Goal: Information Seeking & Learning: Learn about a topic

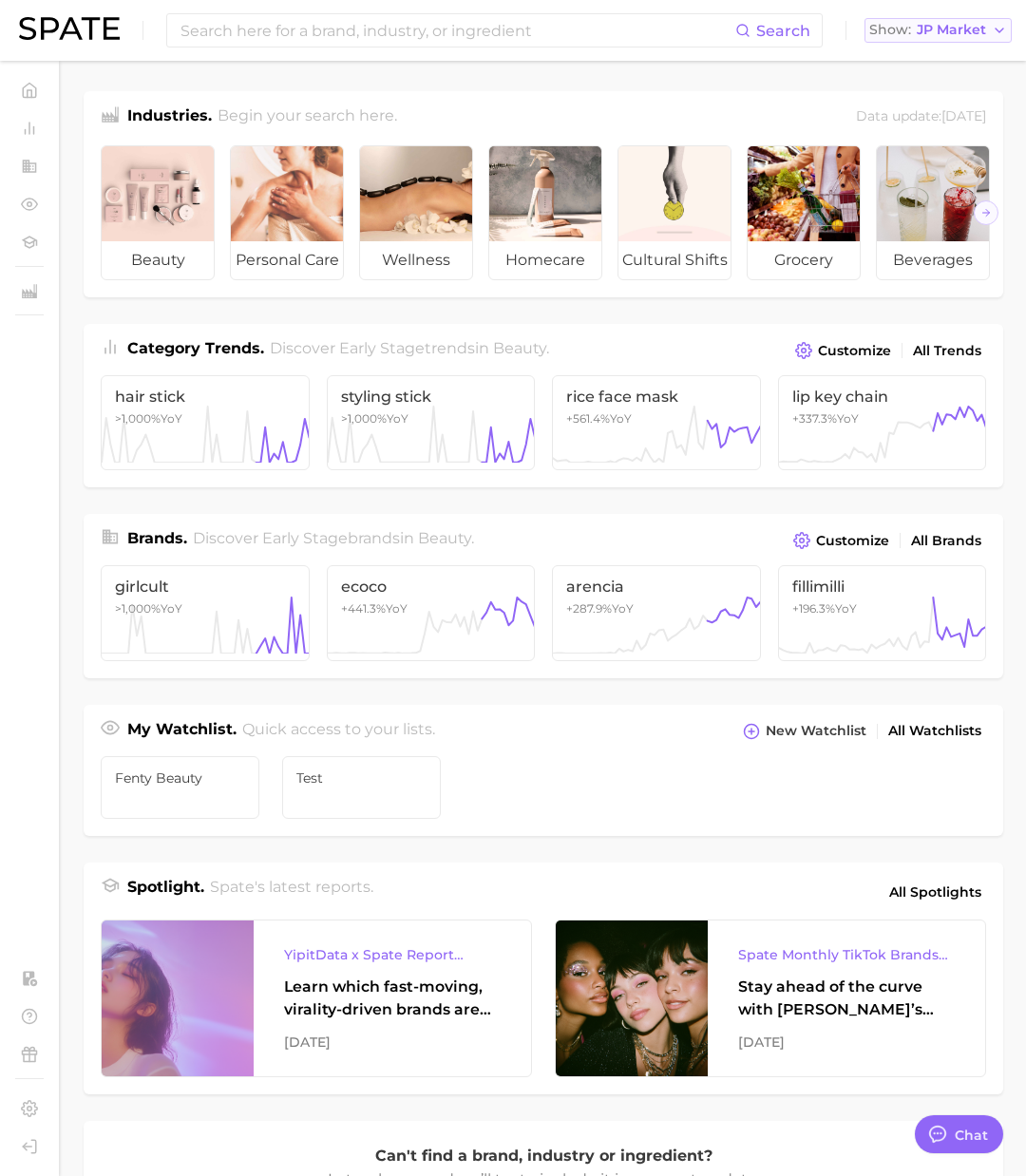
click at [925, 28] on span "JP Market" at bounding box center [952, 29] width 70 height 11
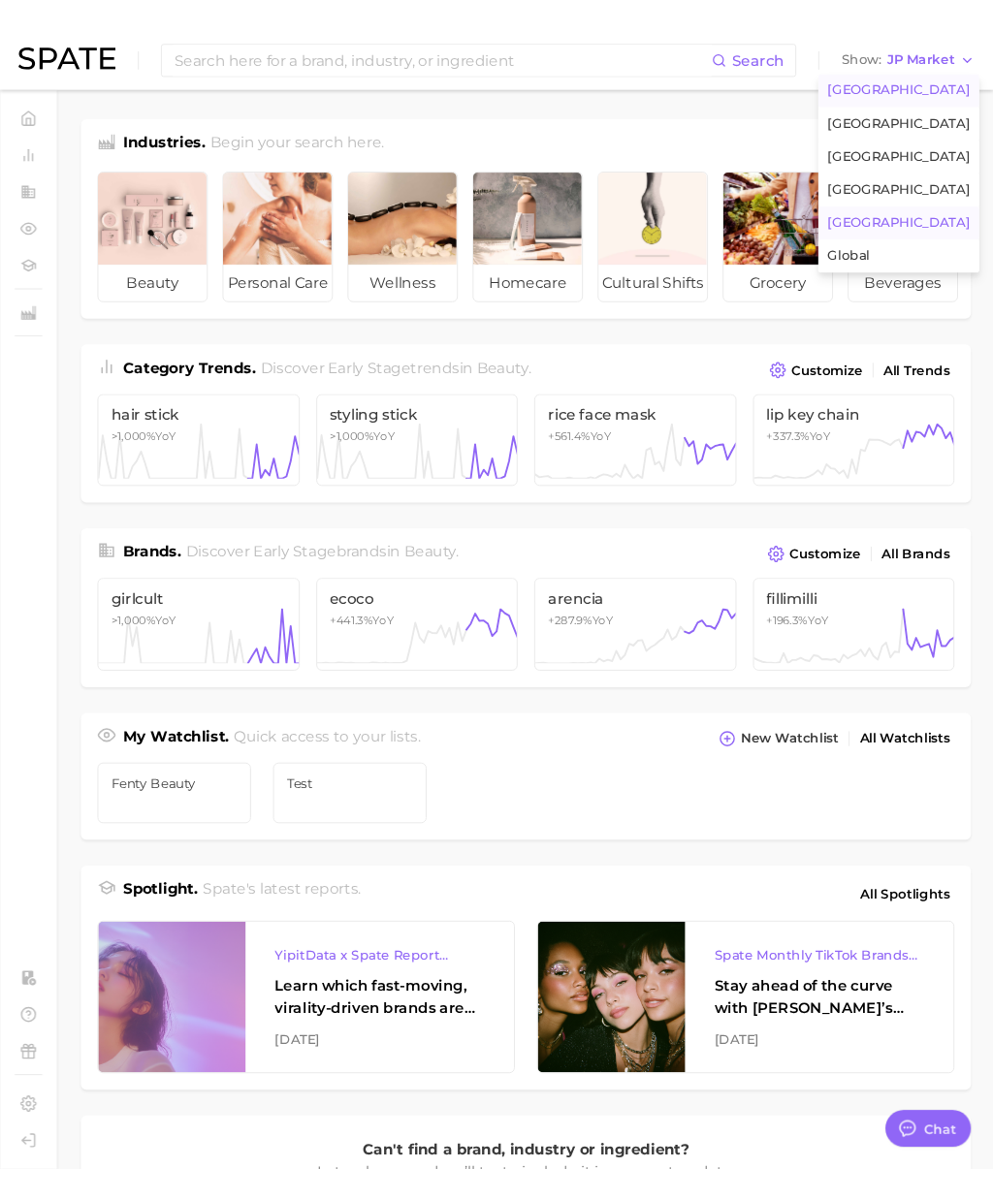
scroll to position [3178, 0]
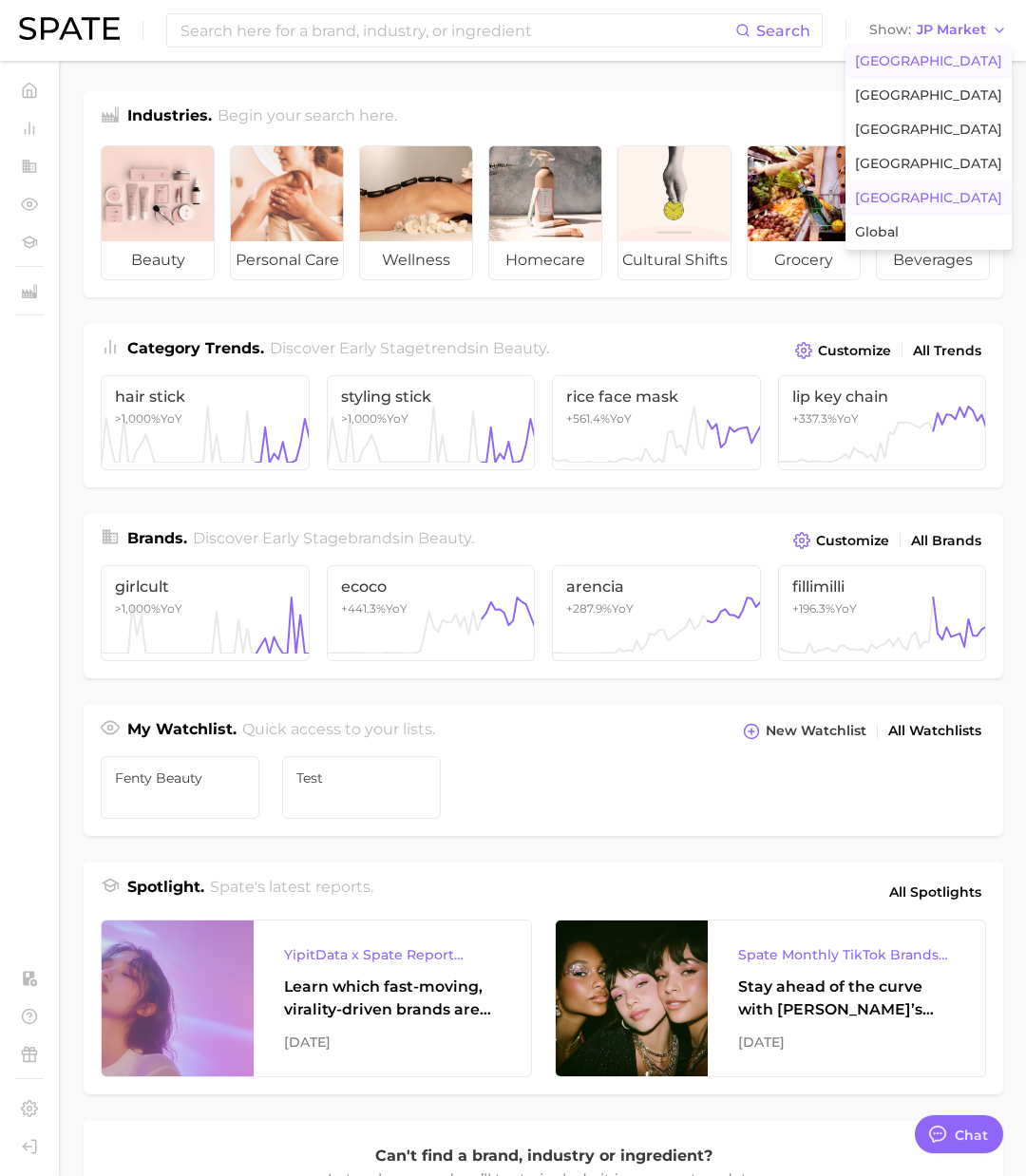
drag, startPoint x: 930, startPoint y: 59, endPoint x: 869, endPoint y: 60, distance: 61.0
click at [930, 59] on span "[GEOGRAPHIC_DATA]" at bounding box center [929, 61] width 147 height 16
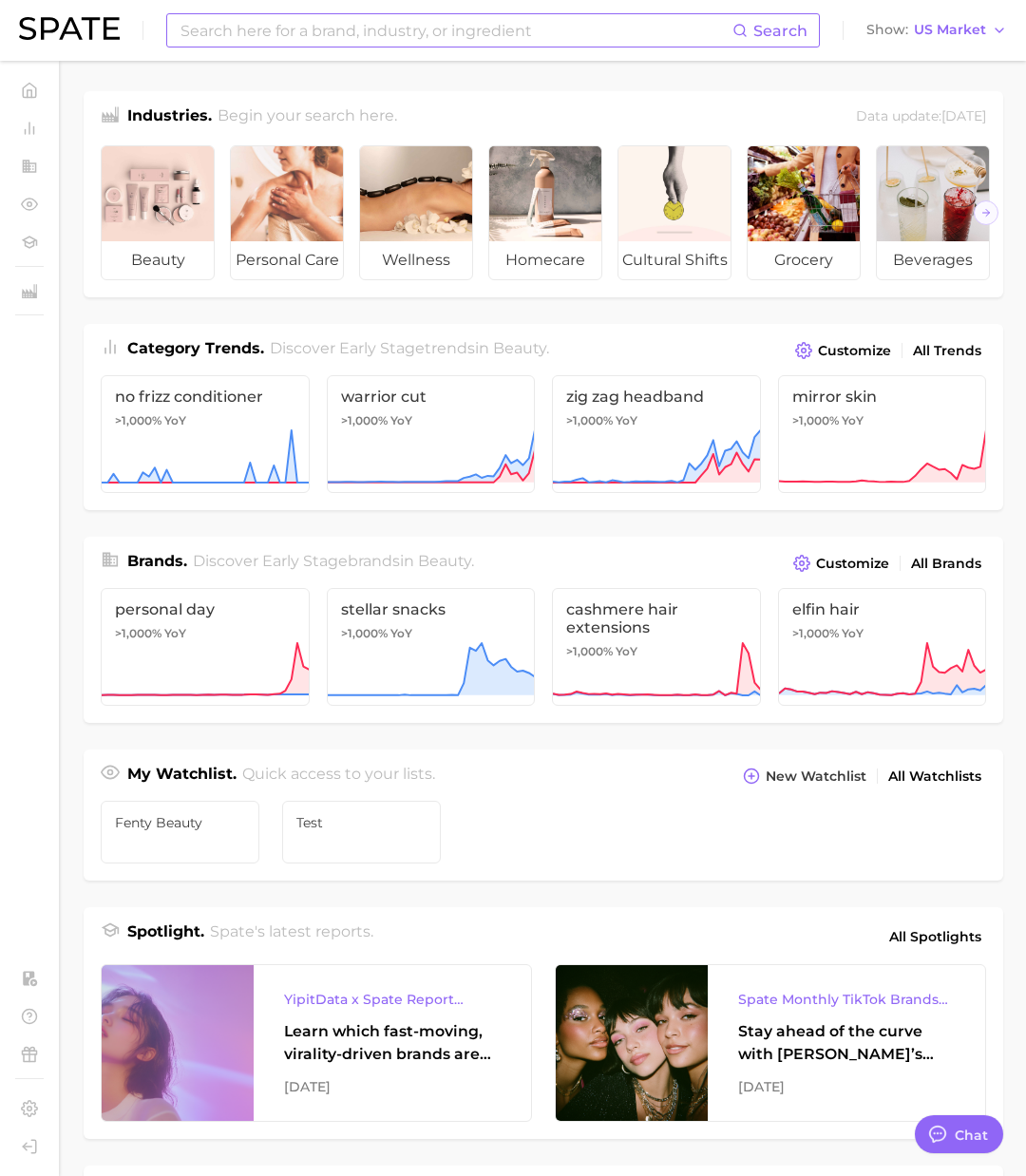
click at [647, 34] on input at bounding box center [455, 30] width 554 height 32
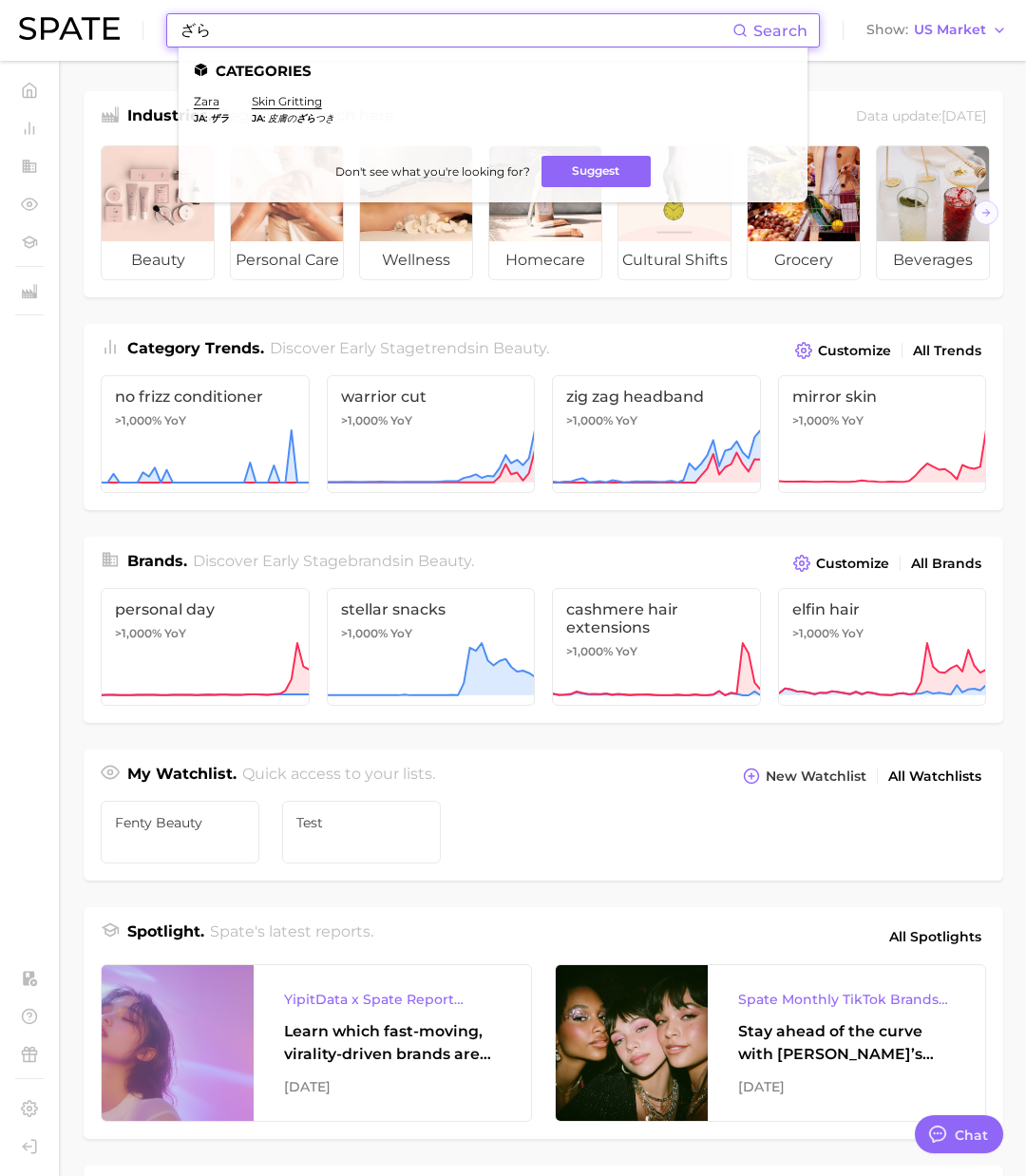
type input "ざら"
click at [428, 80] on ul "Categories zara ja ザラ skin gritting ja 皮膚の ざら つき Don't see what you're looking …" at bounding box center [493, 124] width 629 height 155
click at [205, 100] on link "zara" at bounding box center [207, 101] width 25 height 15
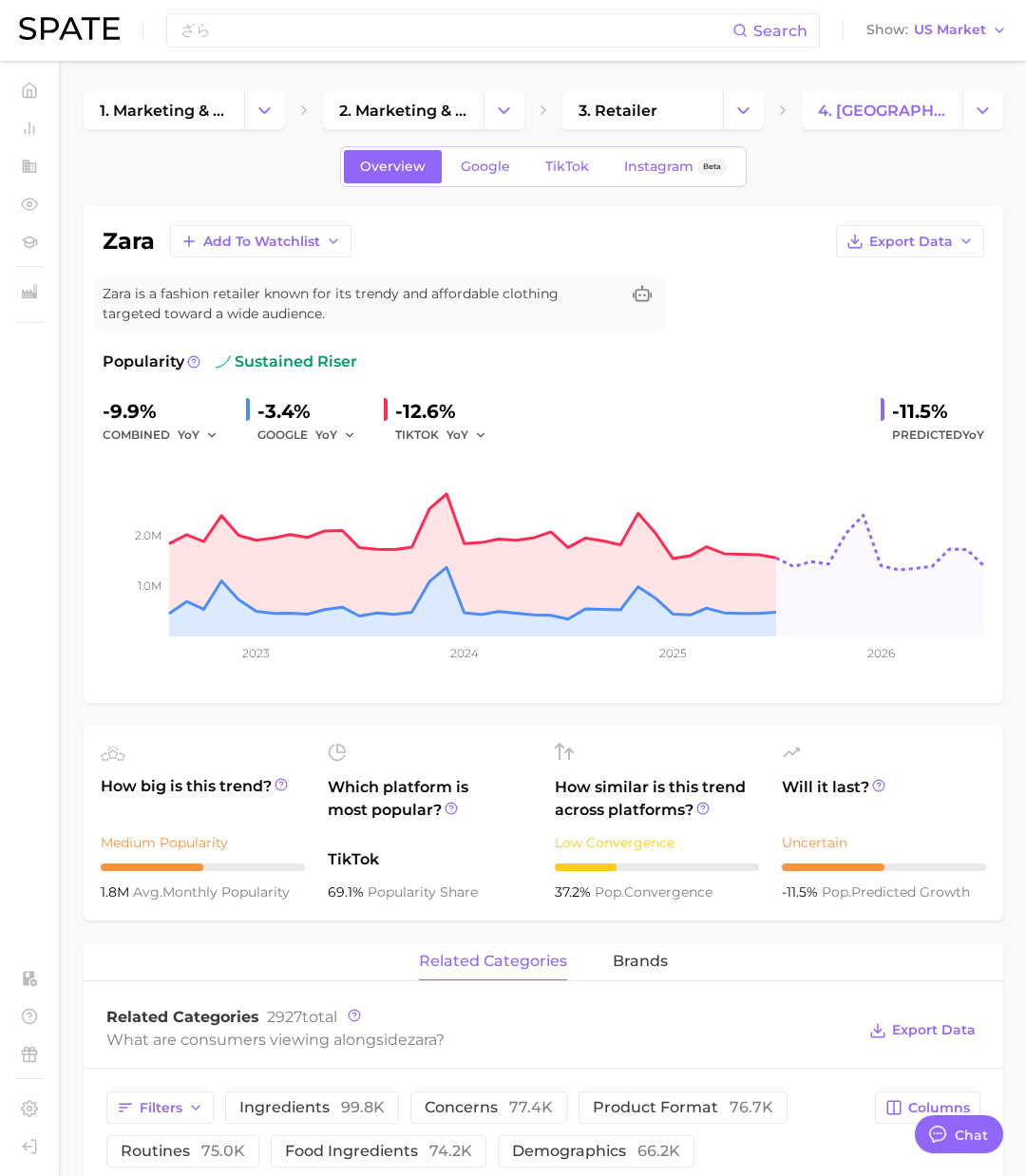
type textarea "x"
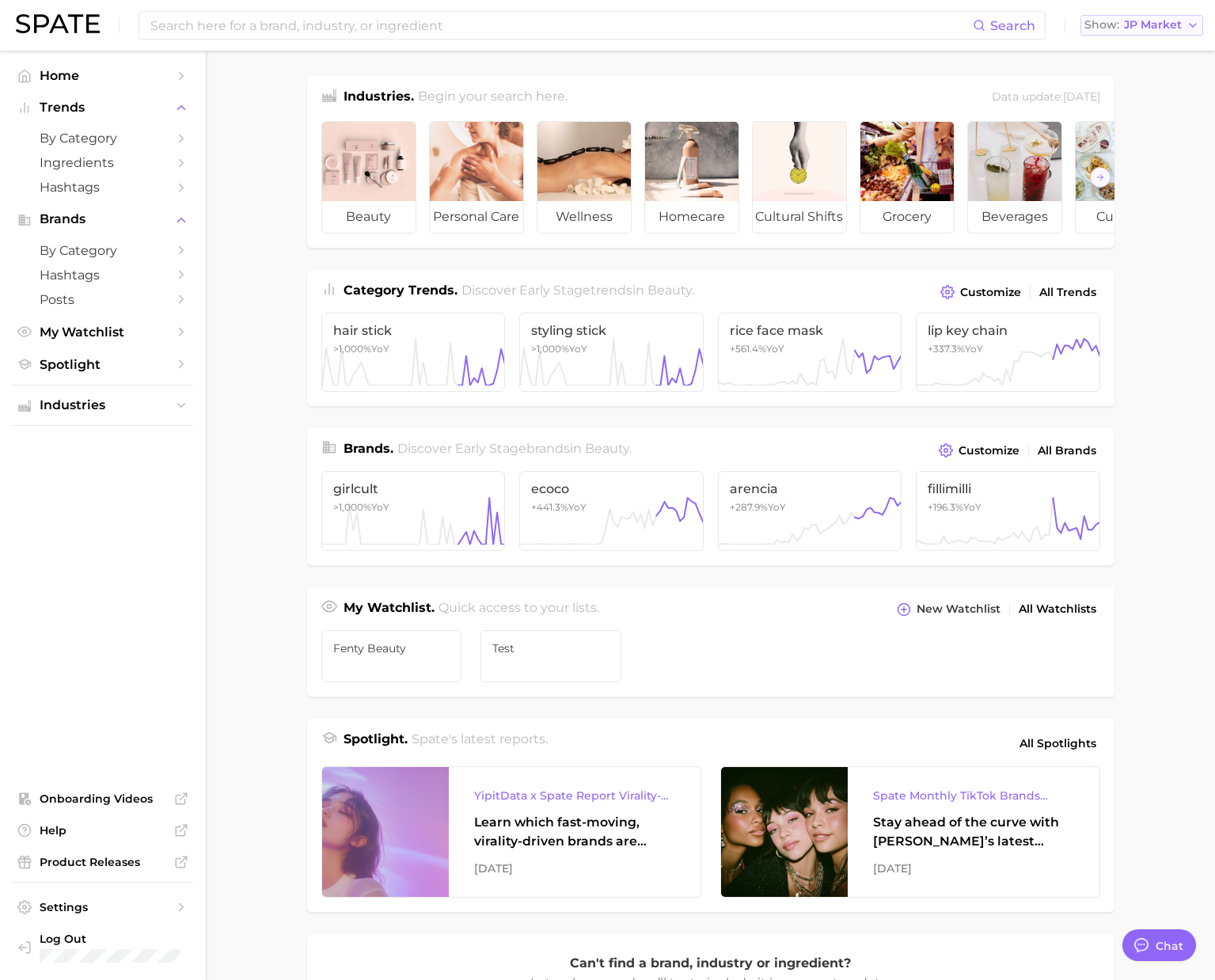
click at [1148, 29] on span "JP Market" at bounding box center [1153, 24] width 58 height 9
click at [1128, 43] on button "[GEOGRAPHIC_DATA]" at bounding box center [1134, 51] width 139 height 29
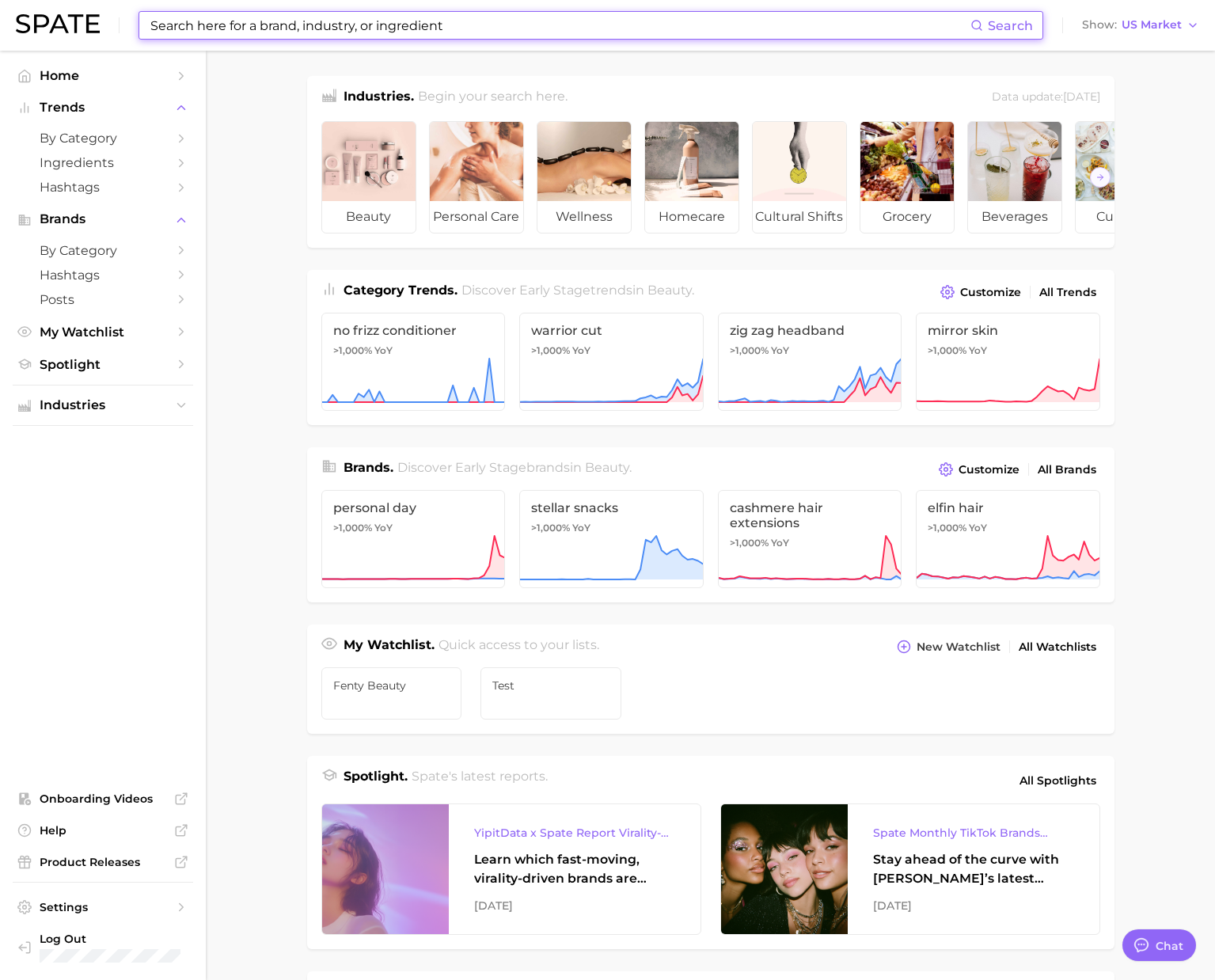
click at [687, 34] on input at bounding box center [559, 25] width 821 height 27
paste input "[DEMOGRAPHIC_DATA]"
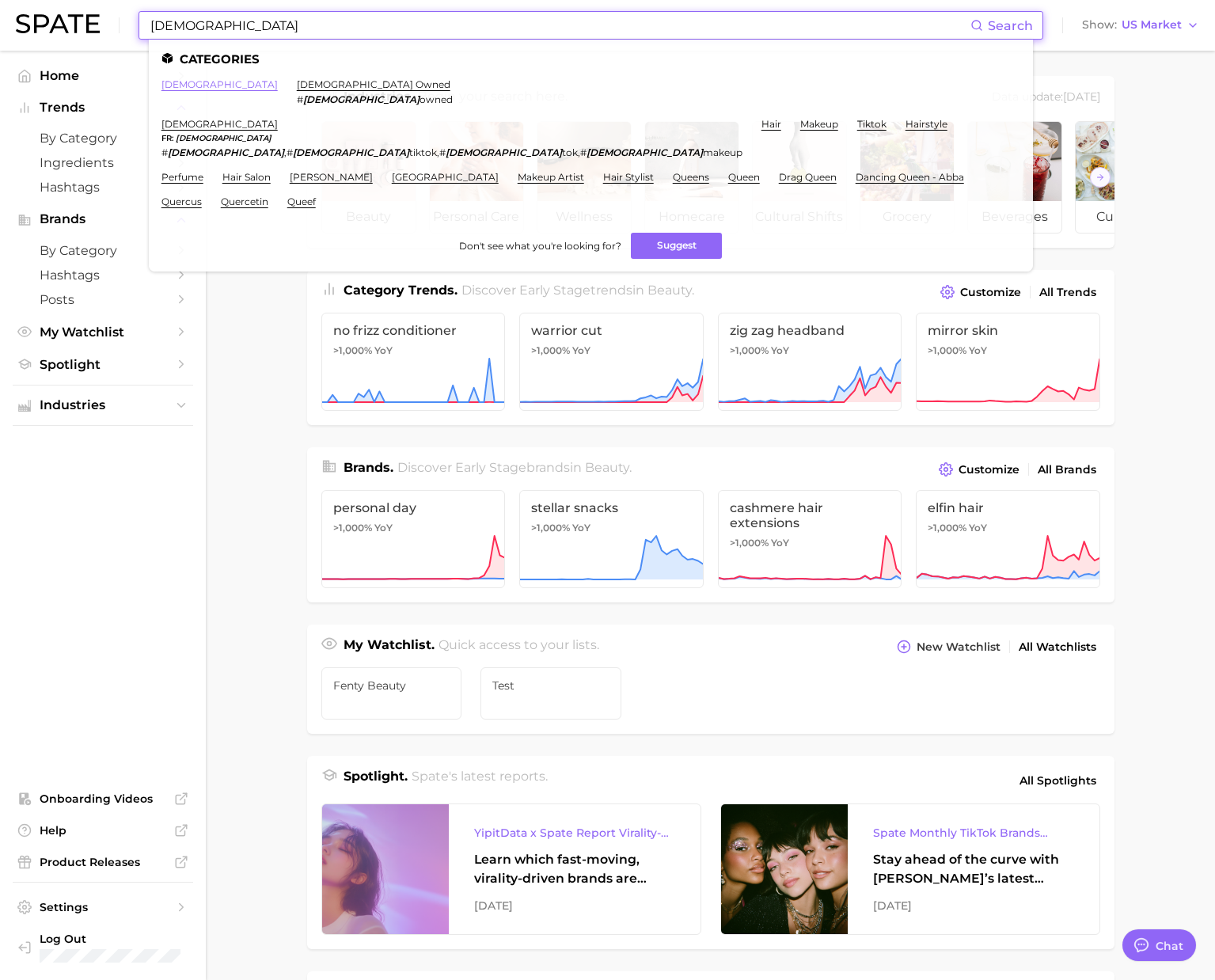
type input "[DEMOGRAPHIC_DATA]"
click at [190, 85] on link "[DEMOGRAPHIC_DATA]" at bounding box center [220, 84] width 117 height 12
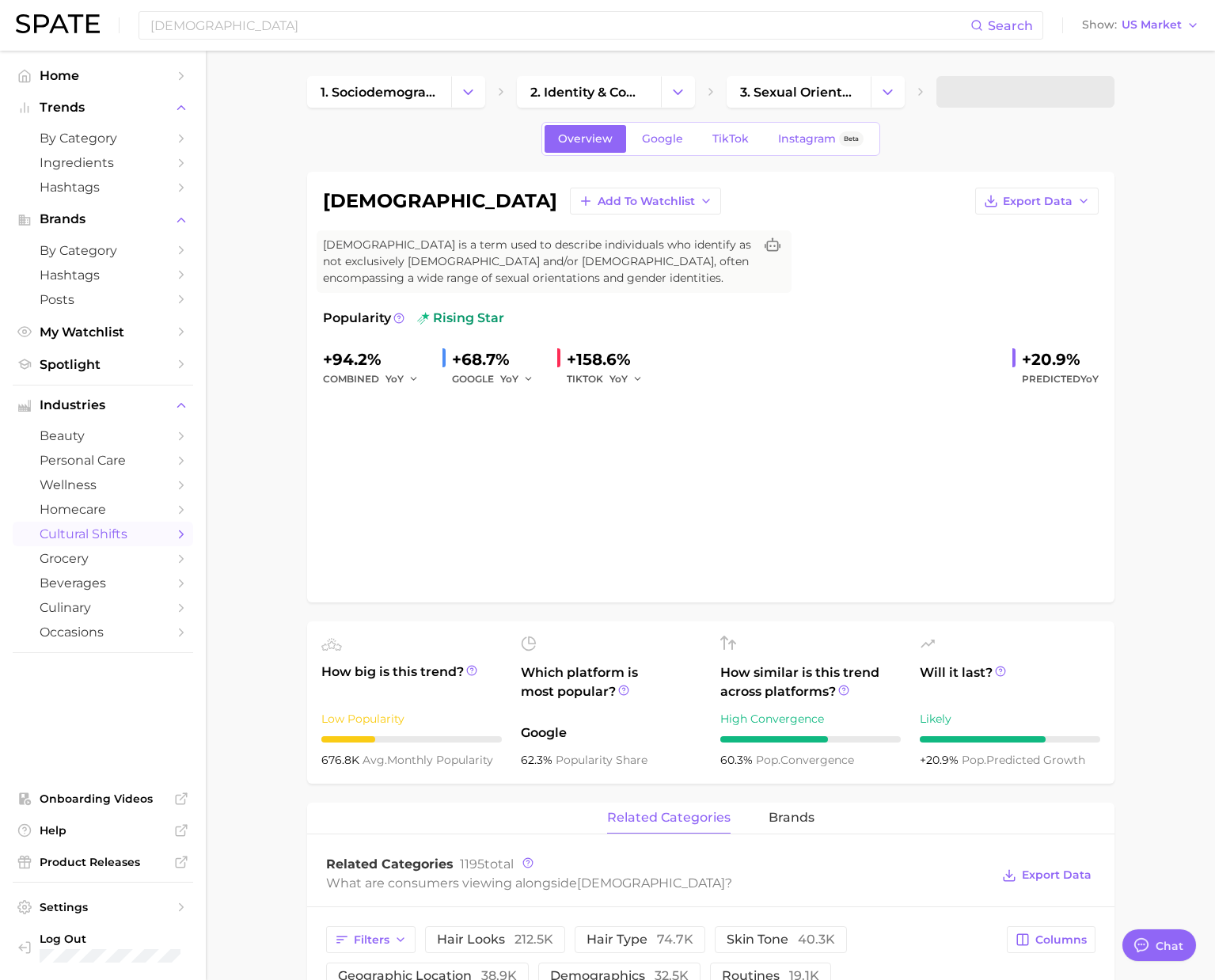
type textarea "x"
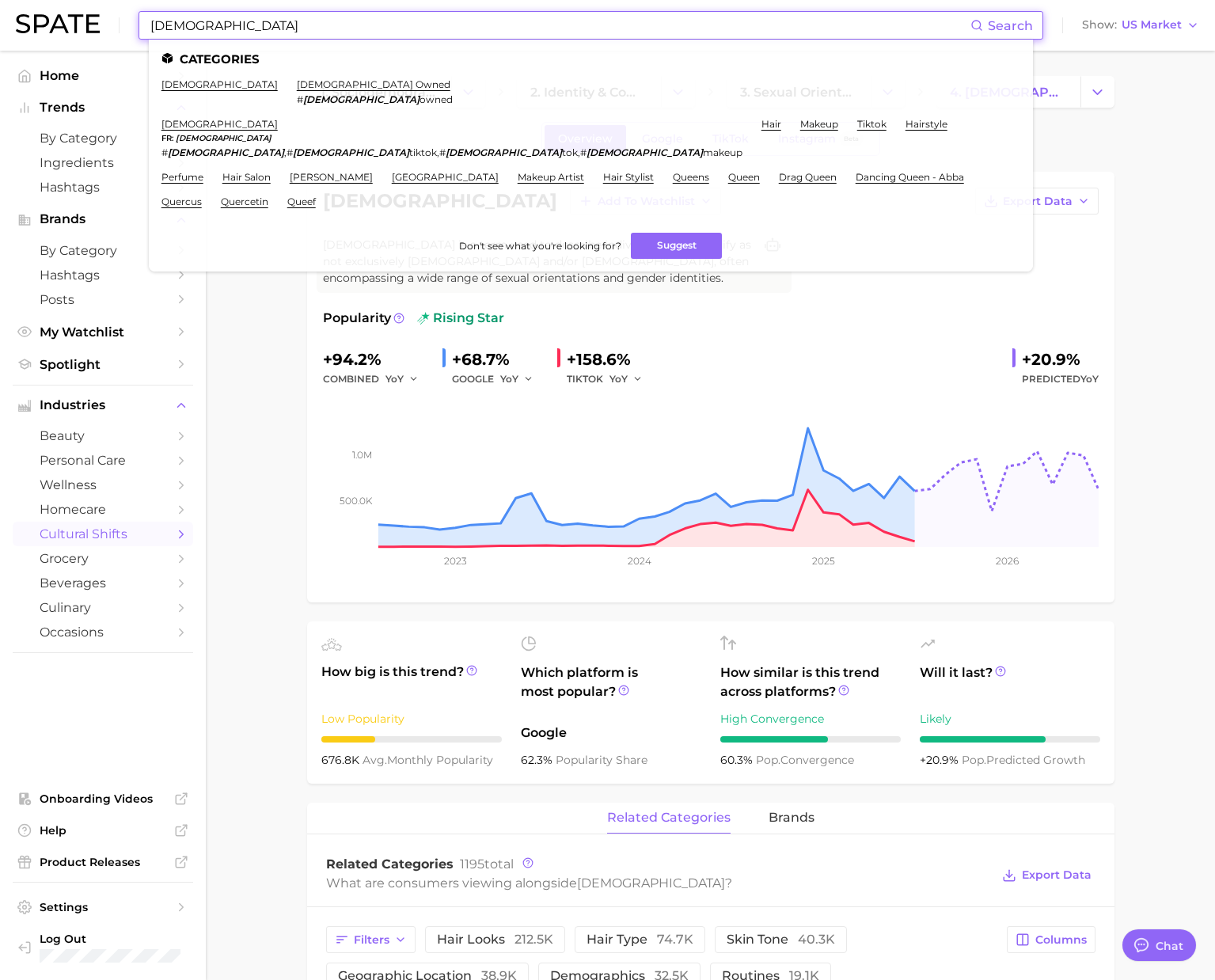
click at [636, 35] on input "[DEMOGRAPHIC_DATA]" at bounding box center [559, 25] width 821 height 27
paste input "dog yoga"
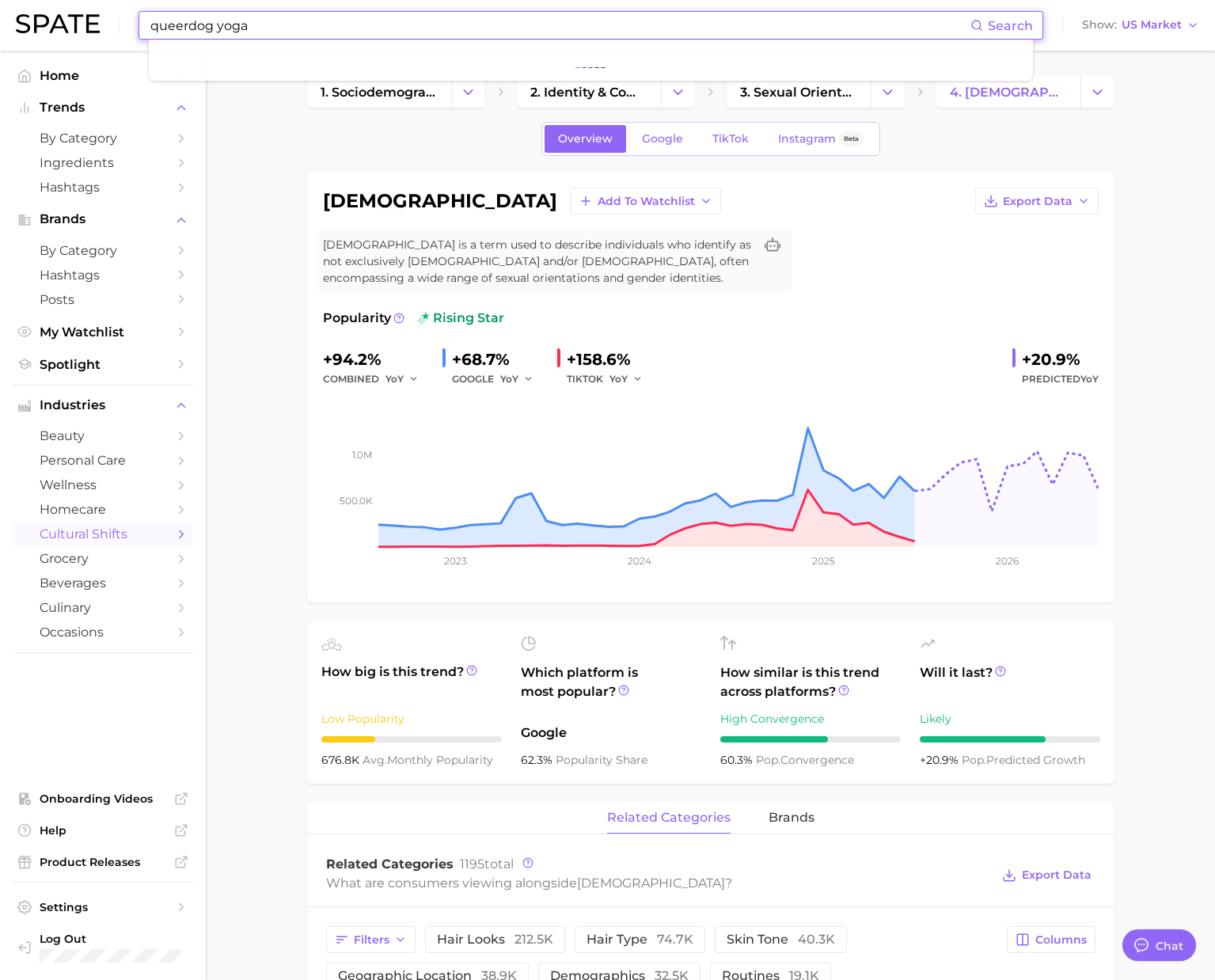
drag, startPoint x: 342, startPoint y: 37, endPoint x: 20, endPoint y: 12, distance: 323.0
click at [11, 10] on header "queerdog yoga Search Show US Market" at bounding box center [608, 25] width 1215 height 51
paste input
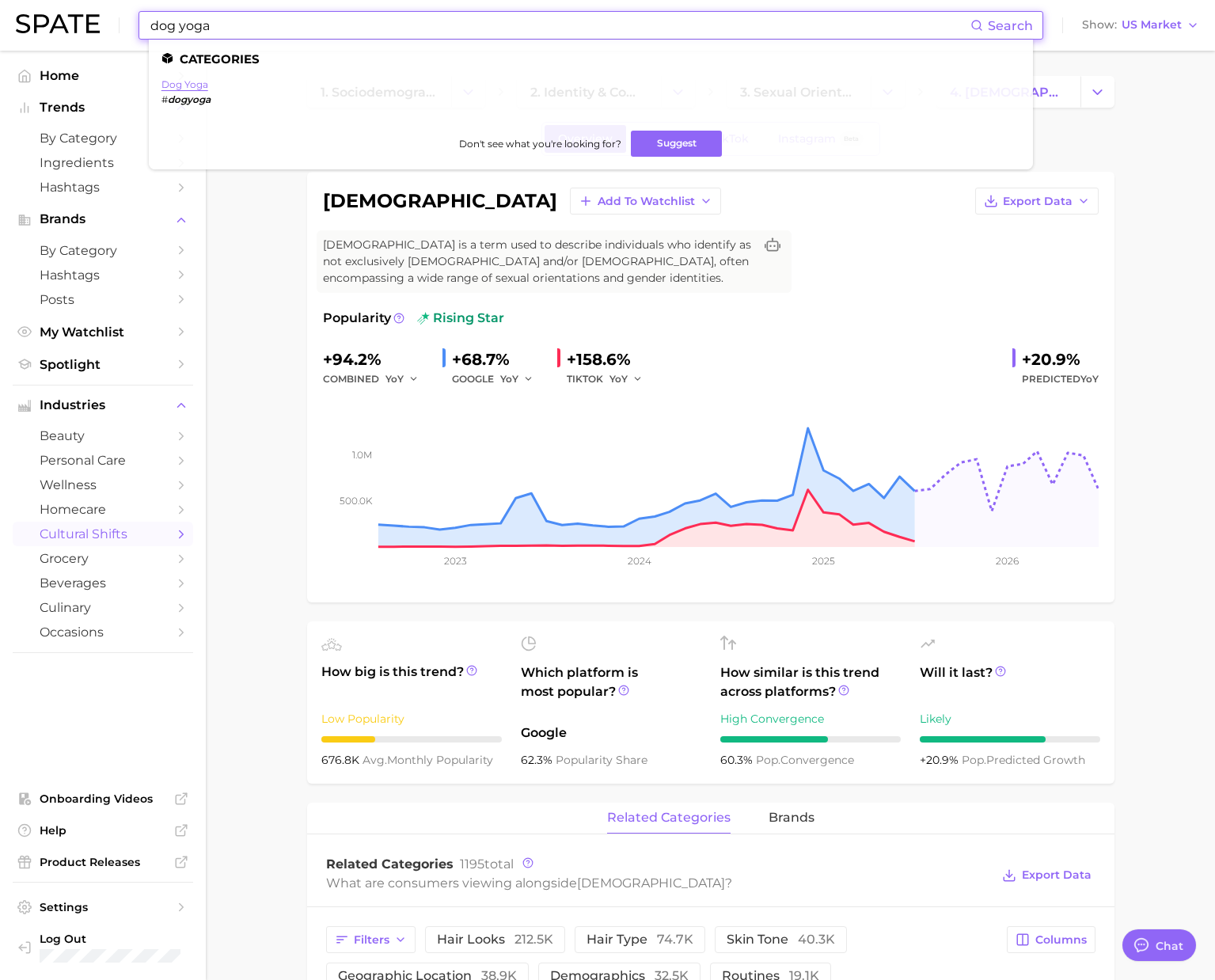
type input "dog yoga"
click at [194, 86] on link "dog yoga" at bounding box center [185, 84] width 47 height 12
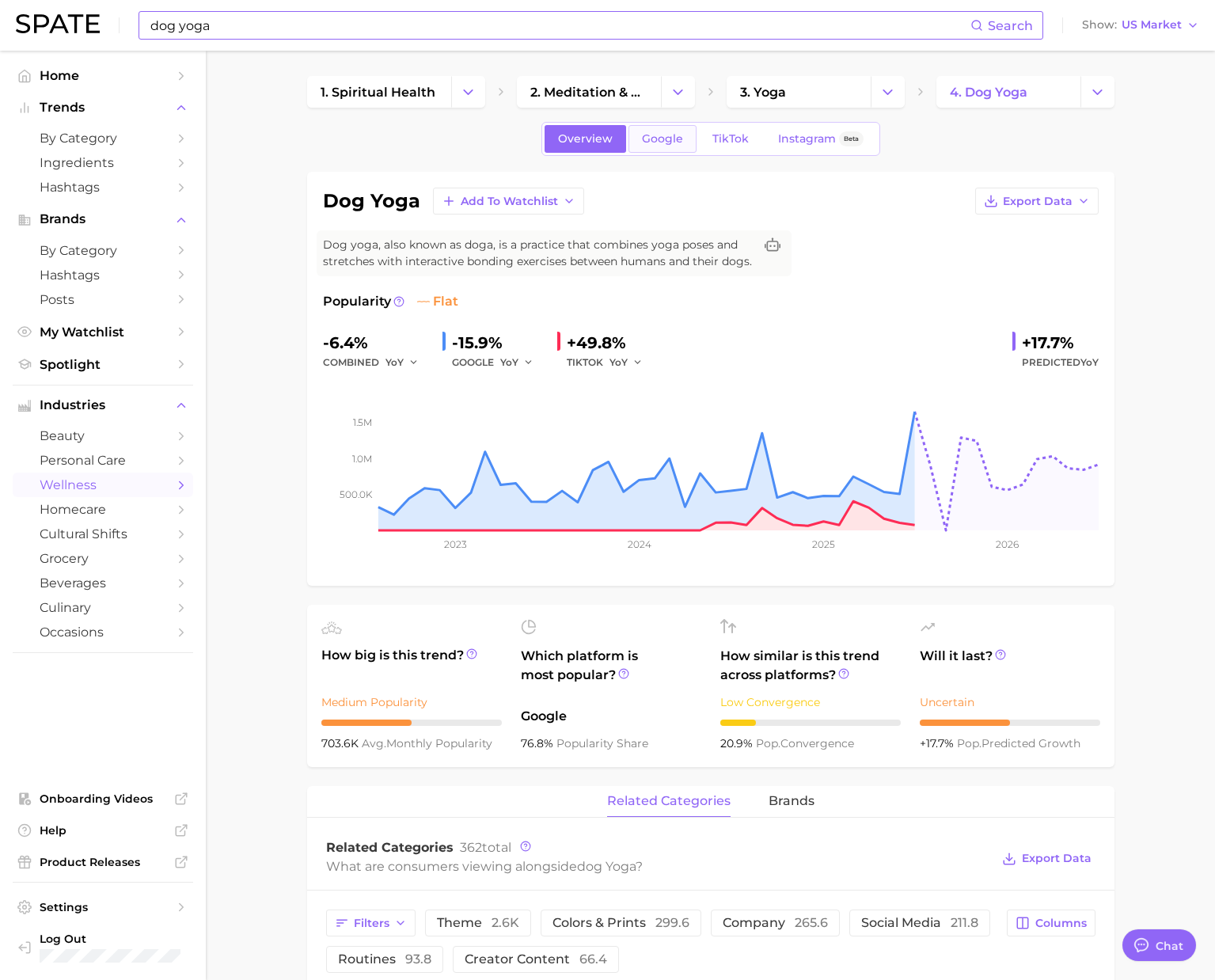
click at [665, 147] on link "Google" at bounding box center [662, 139] width 68 height 28
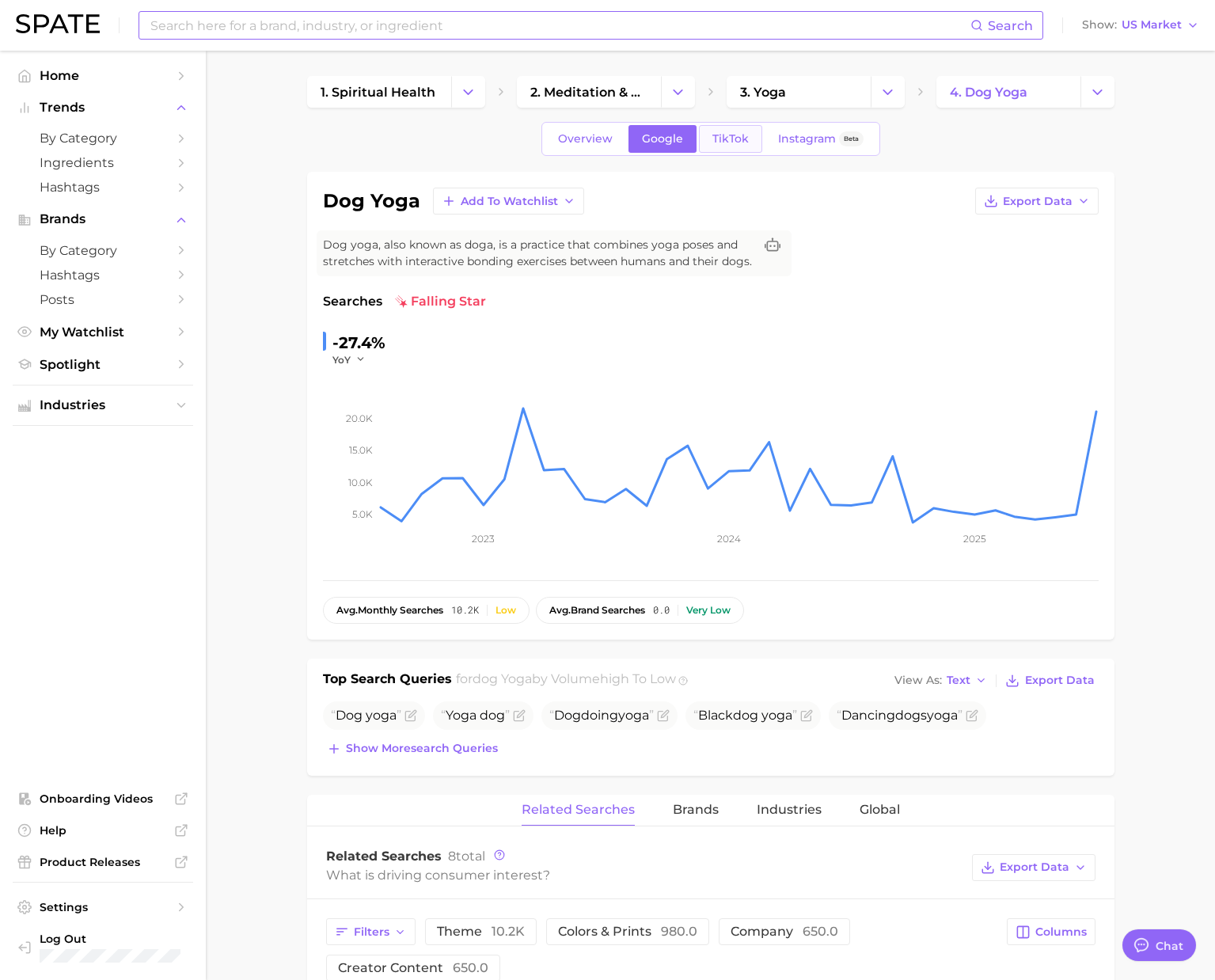
click at [741, 140] on span "TikTok" at bounding box center [731, 139] width 37 height 13
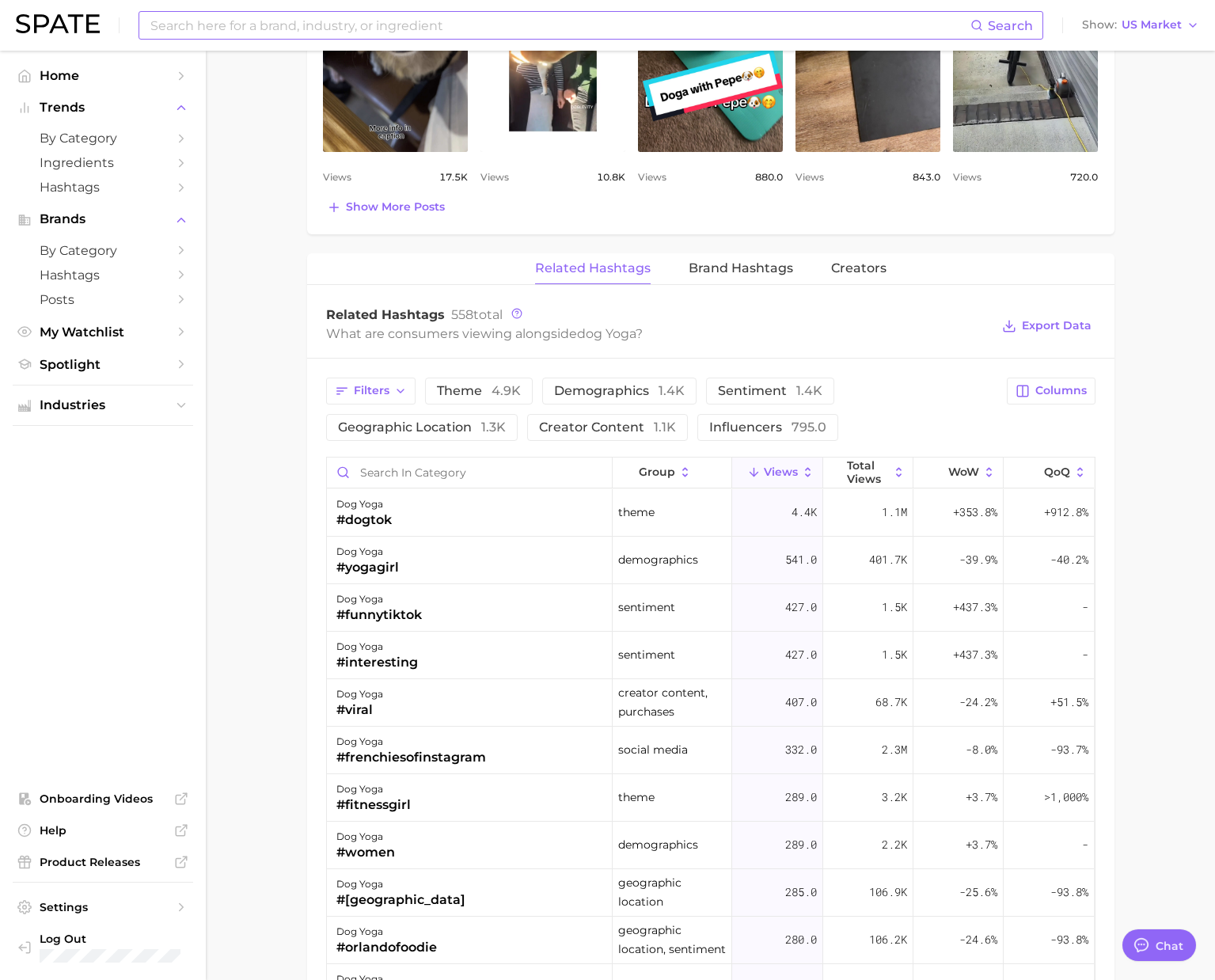
scroll to position [993, 0]
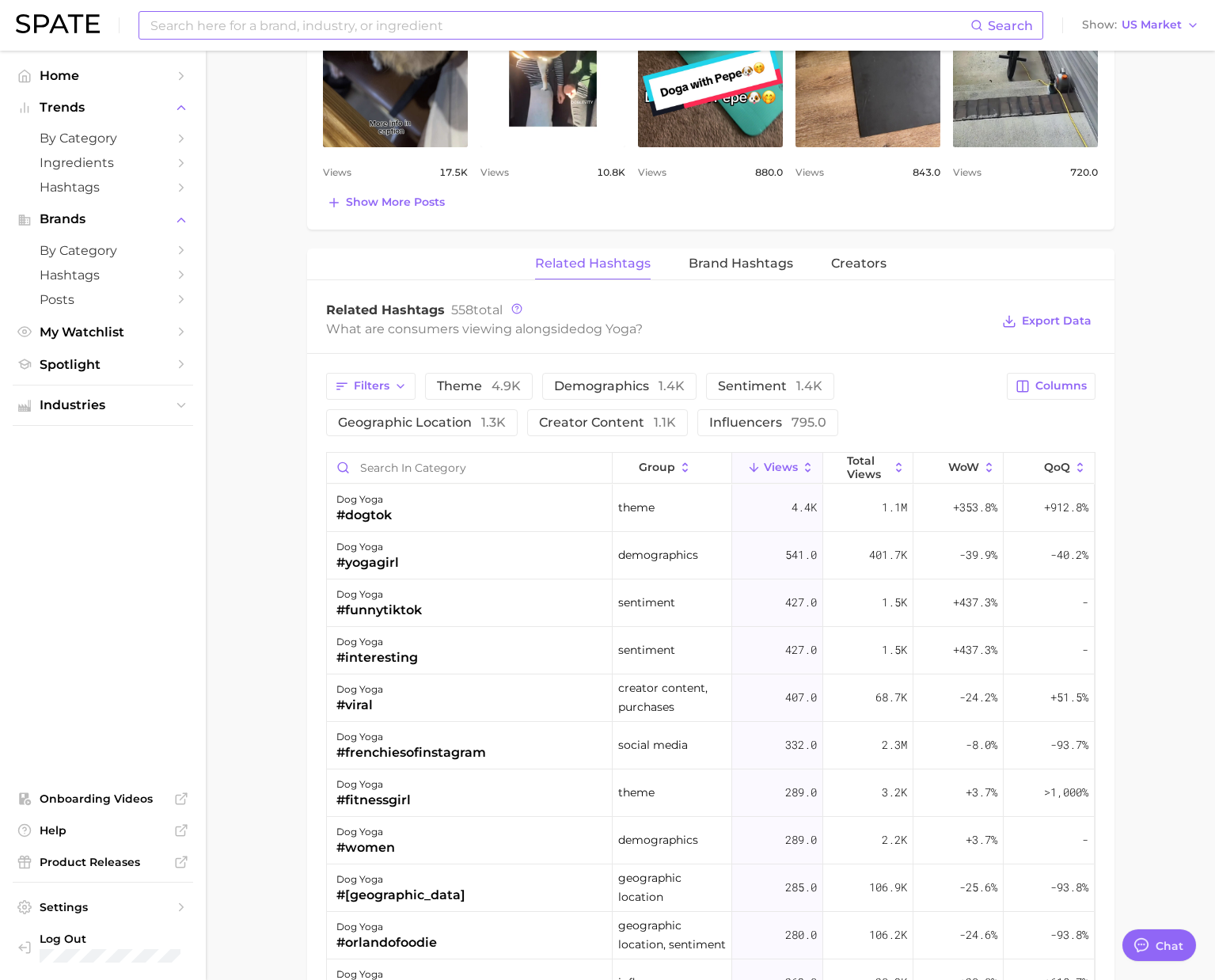
click at [244, 22] on input at bounding box center [559, 25] width 821 height 27
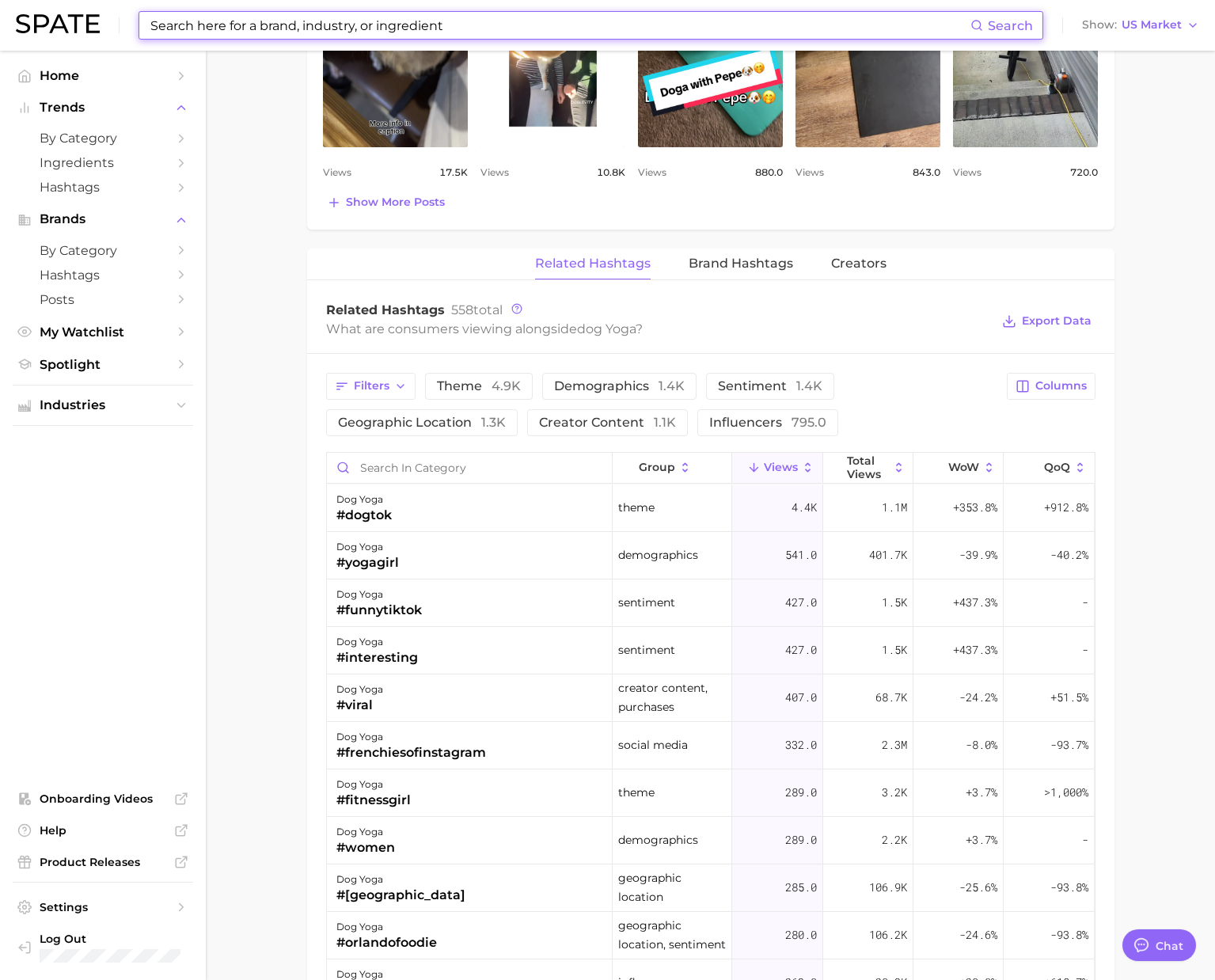
paste input "downward dog"
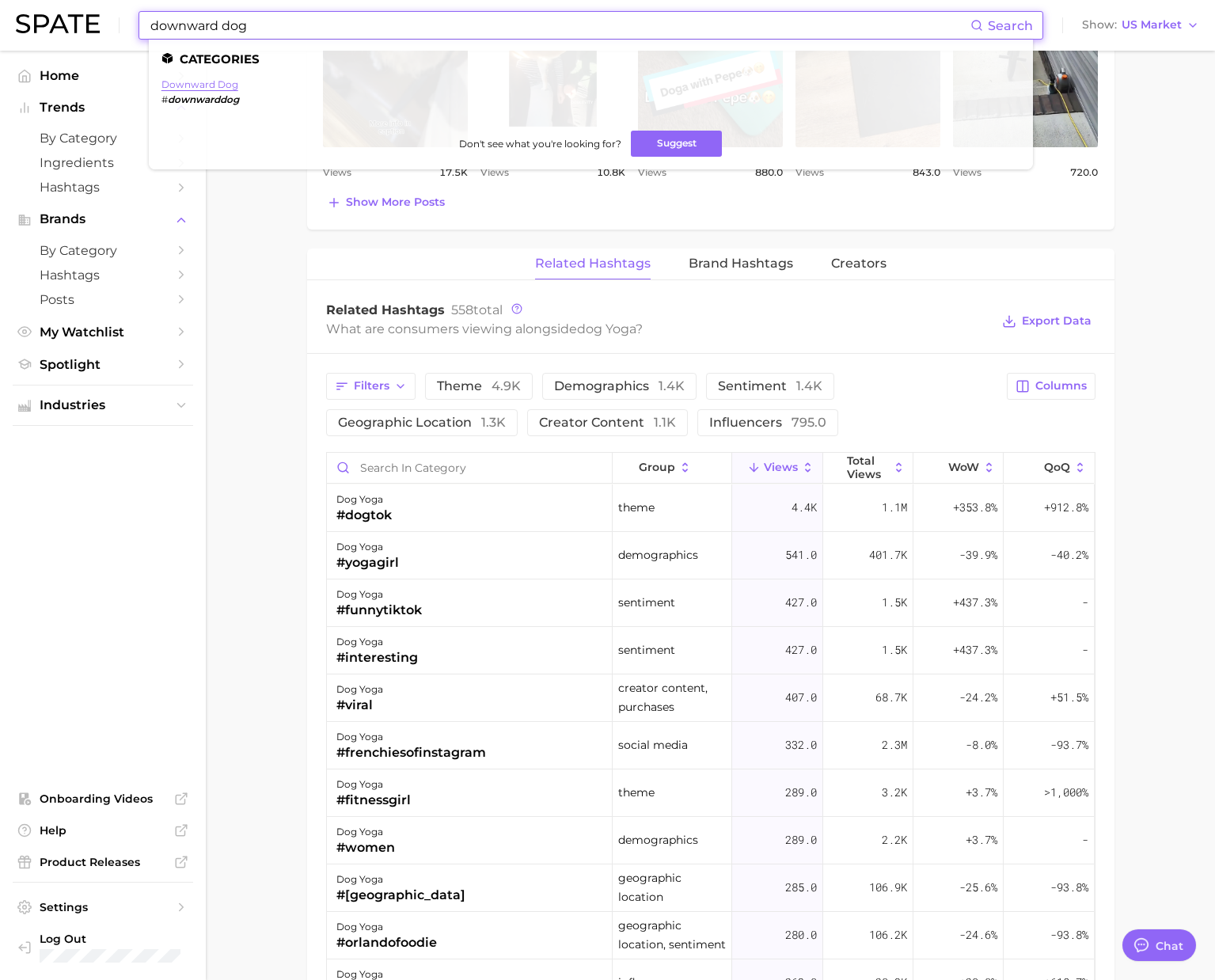
type input "downward dog"
click at [194, 86] on link "downward dog" at bounding box center [200, 84] width 77 height 12
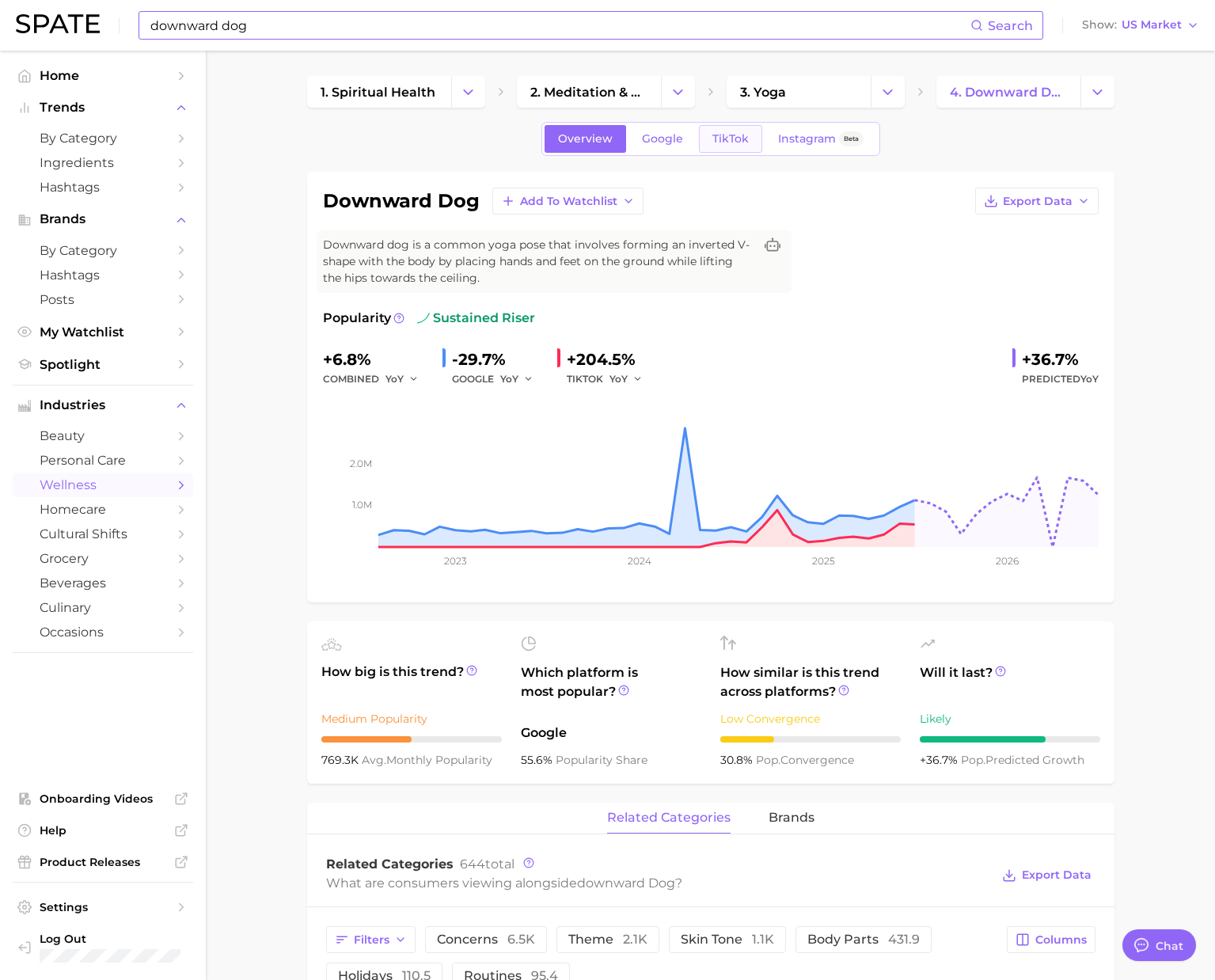
click at [723, 129] on link "TikTok" at bounding box center [731, 139] width 64 height 28
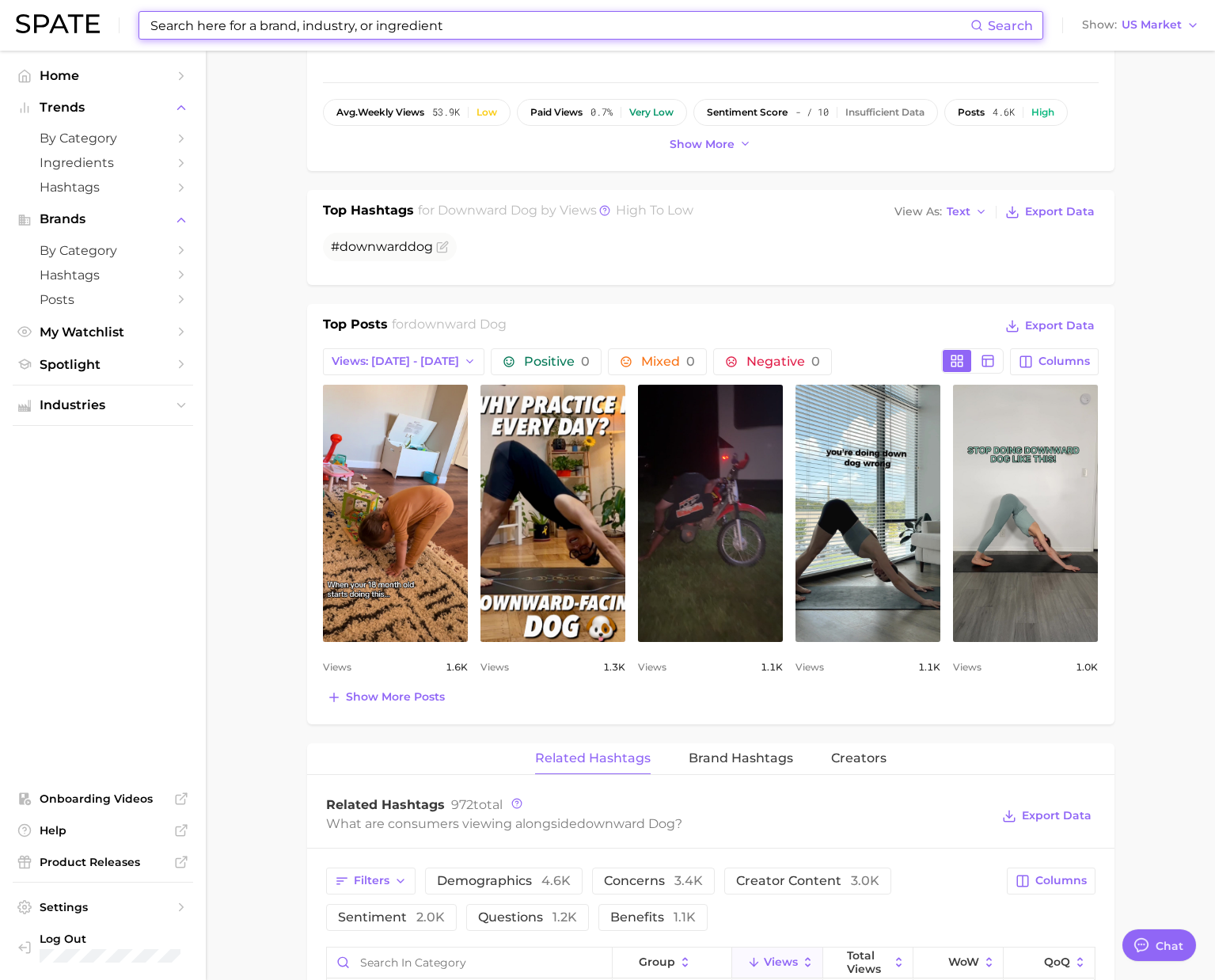
scroll to position [648, 0]
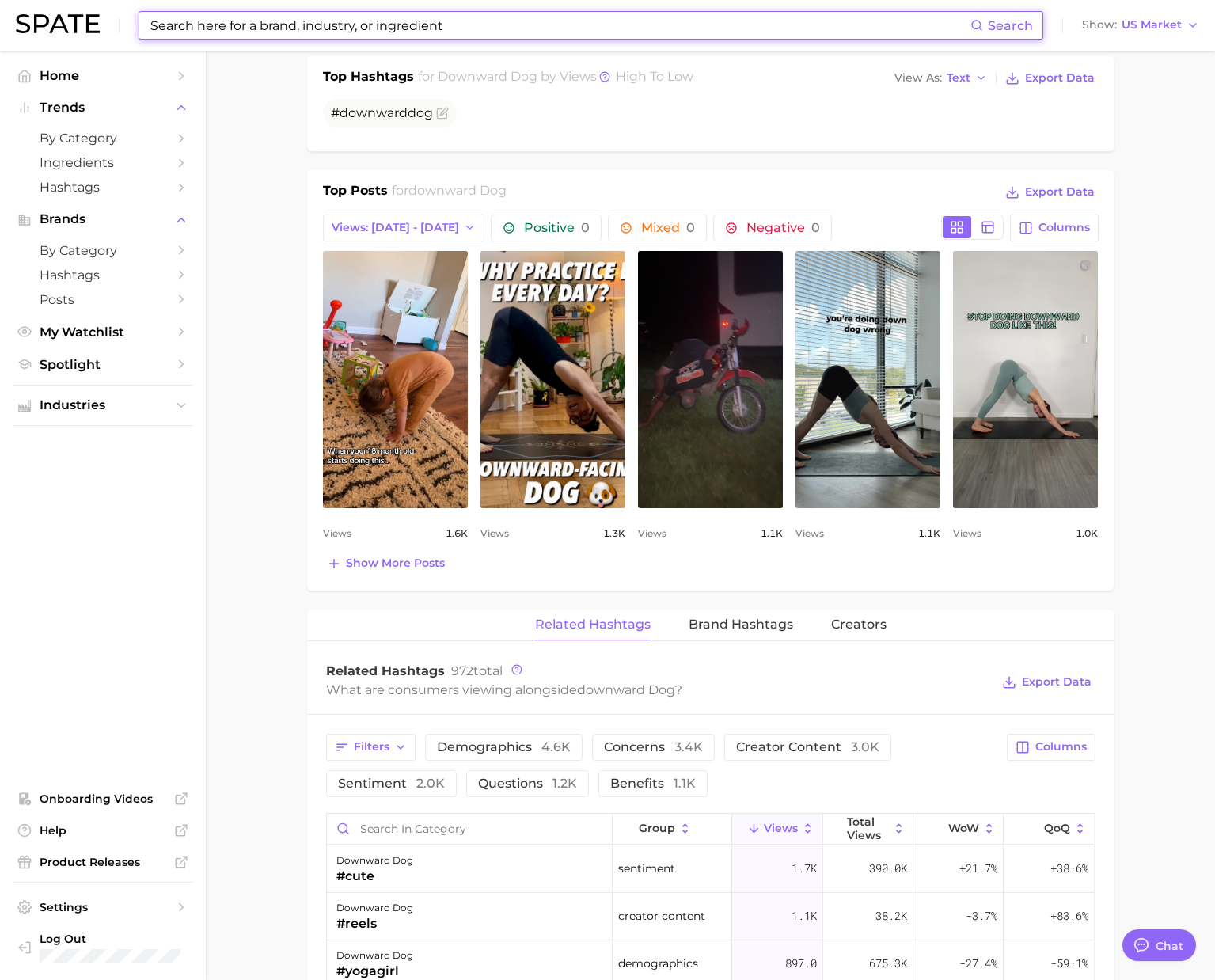
click at [268, 17] on input at bounding box center [559, 25] width 821 height 27
paste input "shadow work"
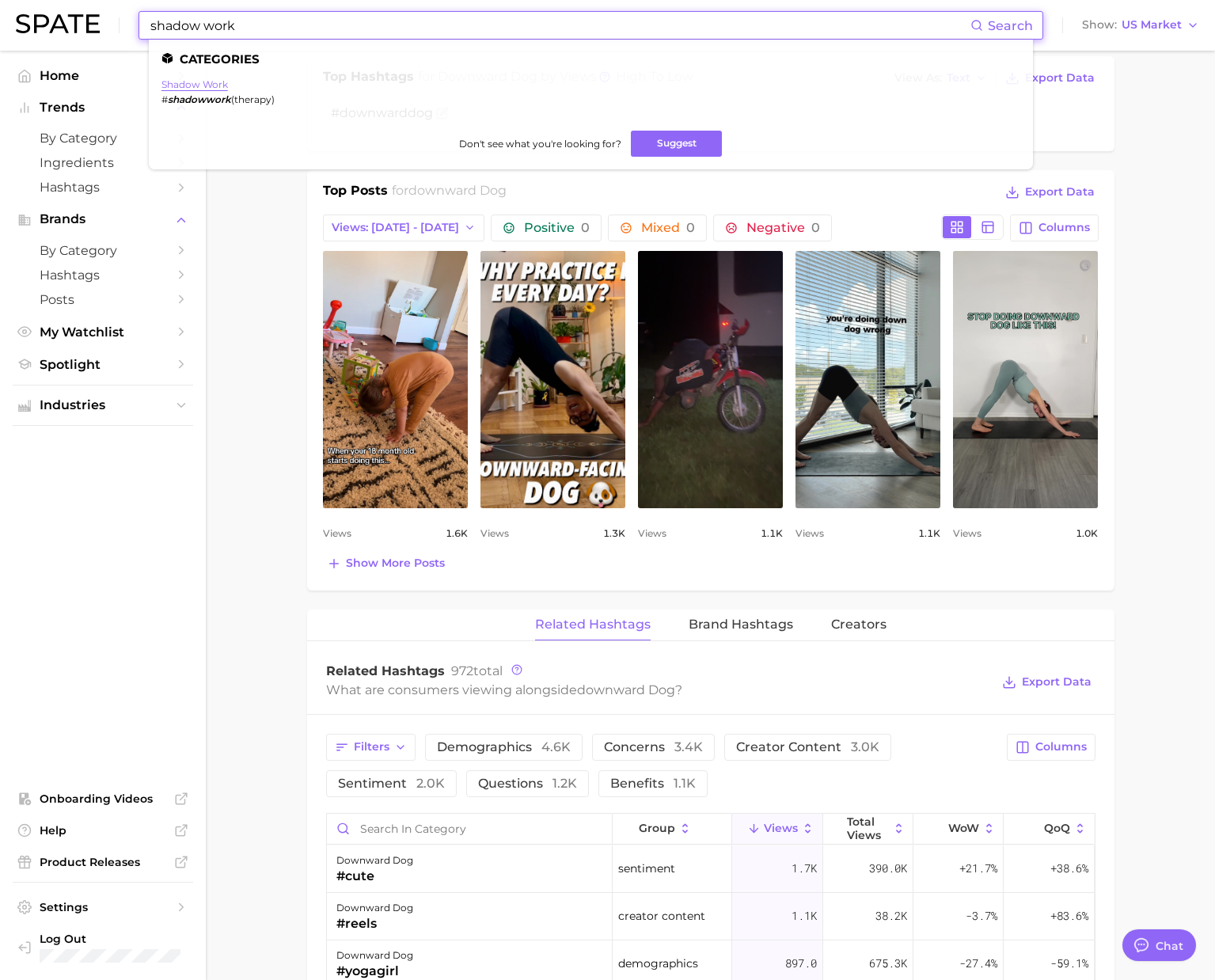
type input "shadow work"
click at [201, 82] on link "shadow work" at bounding box center [194, 84] width 66 height 12
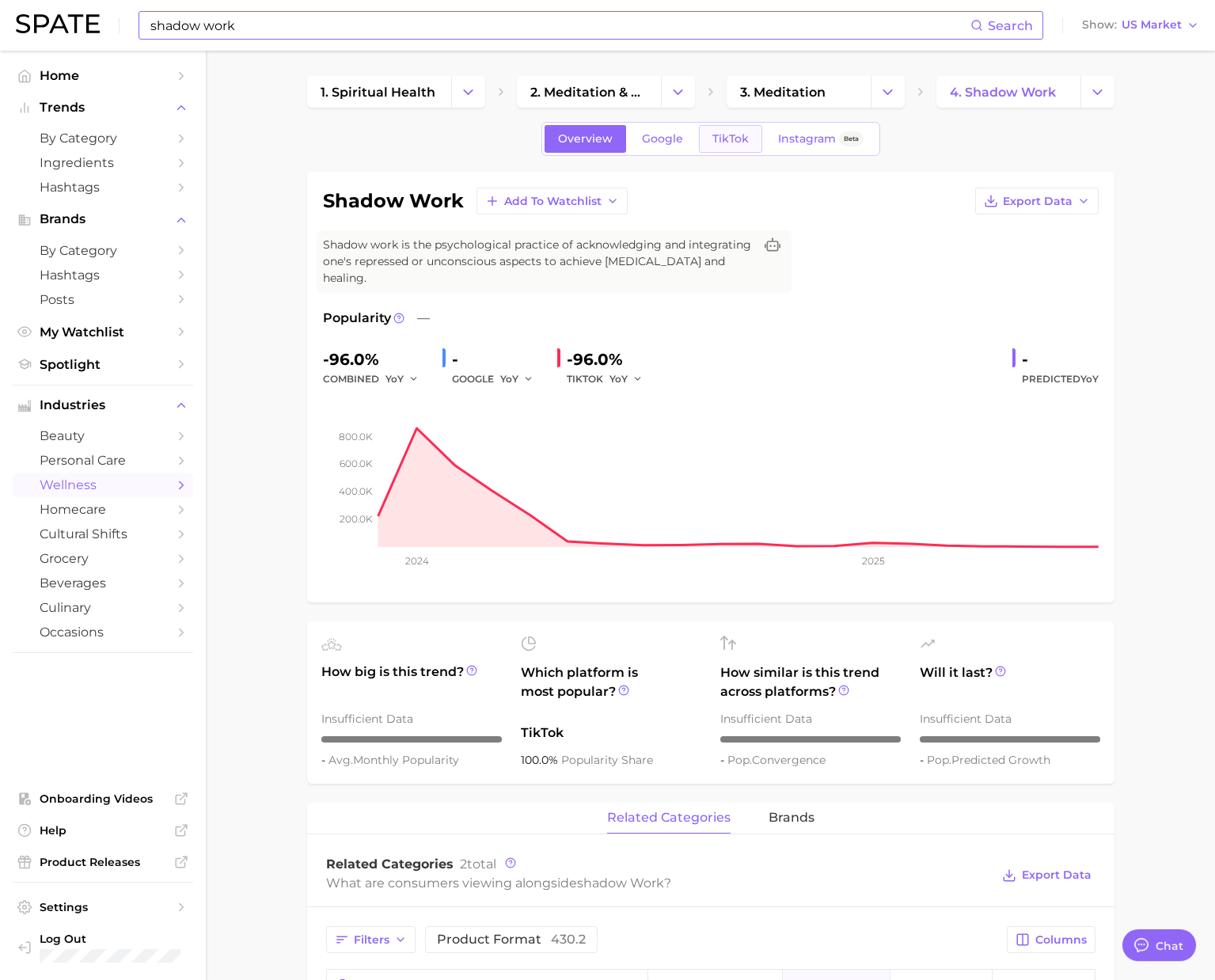
click at [737, 132] on span "TikTok" at bounding box center [731, 139] width 37 height 13
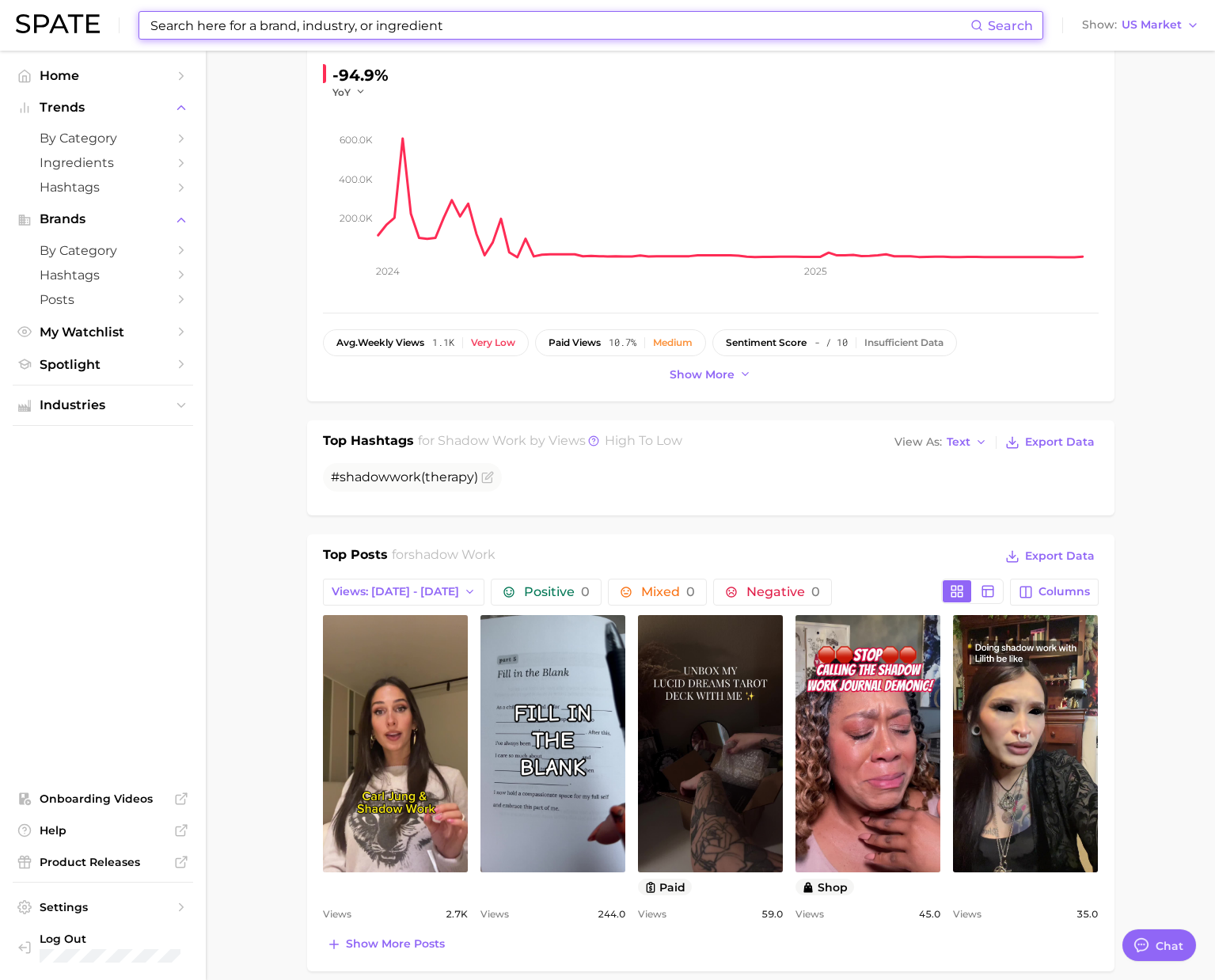
scroll to position [278, 0]
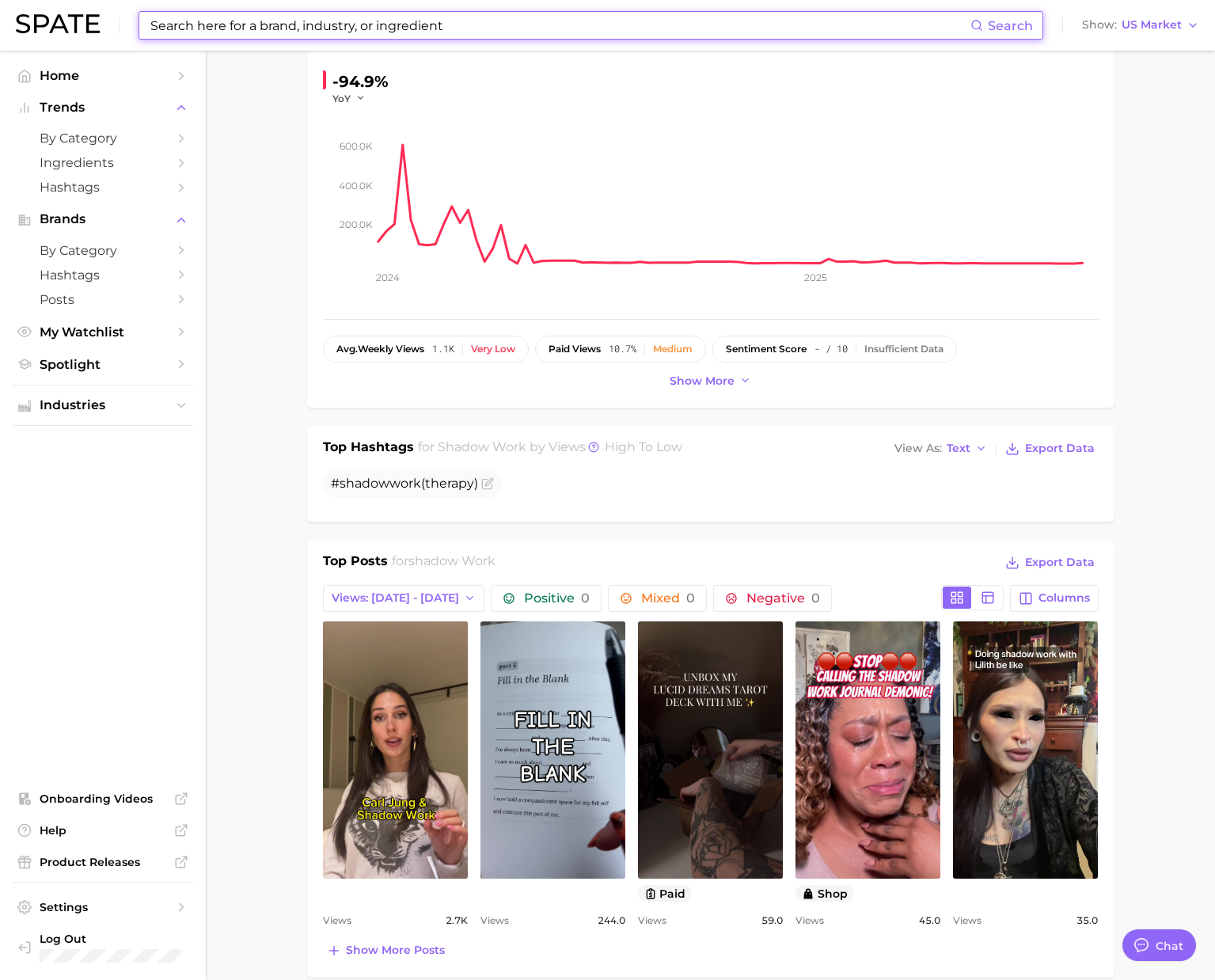
click at [256, 16] on input at bounding box center [559, 25] width 821 height 27
paste input "horoscopes"
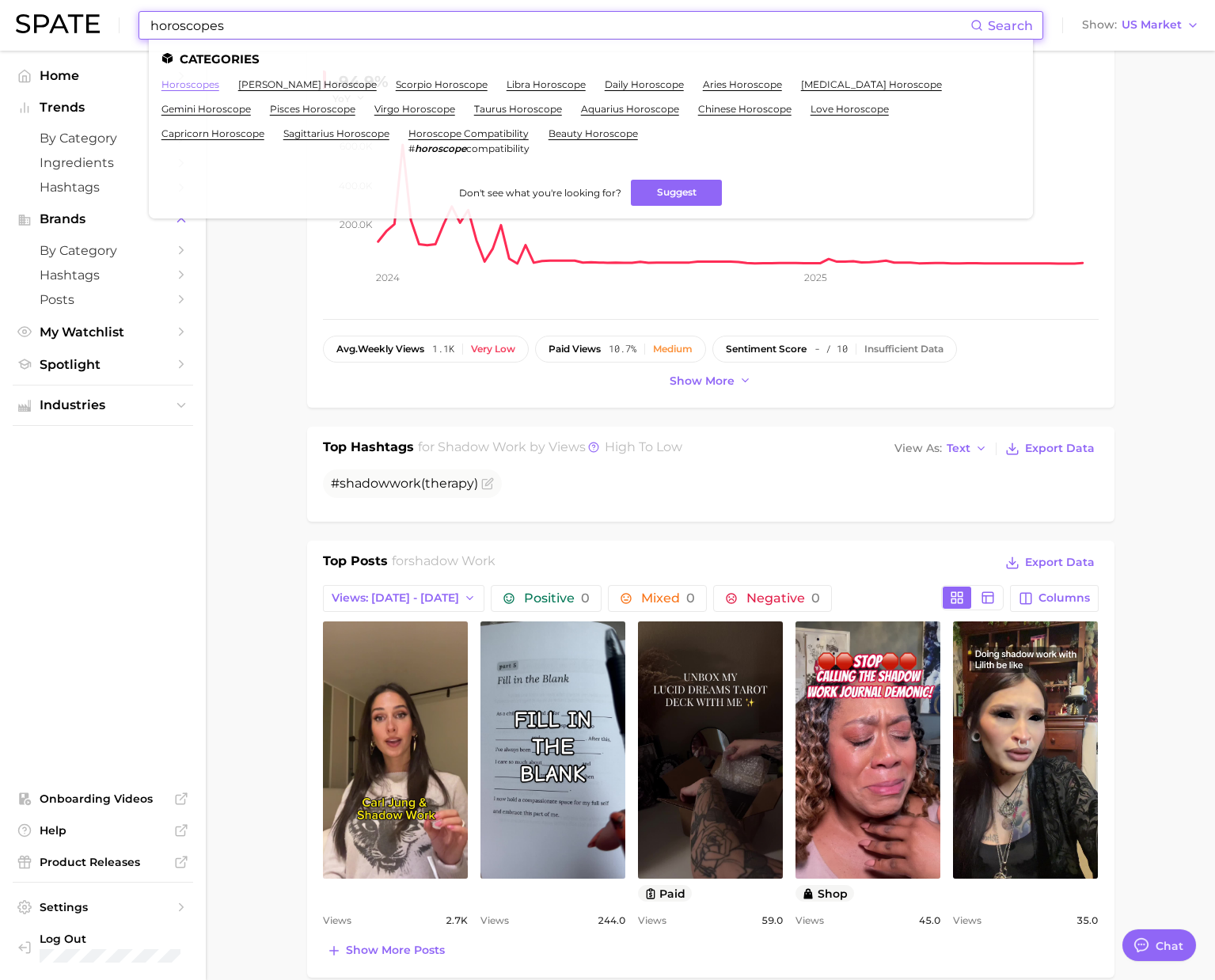
type input "horoscopes"
click at [202, 88] on link "horoscopes" at bounding box center [190, 84] width 58 height 12
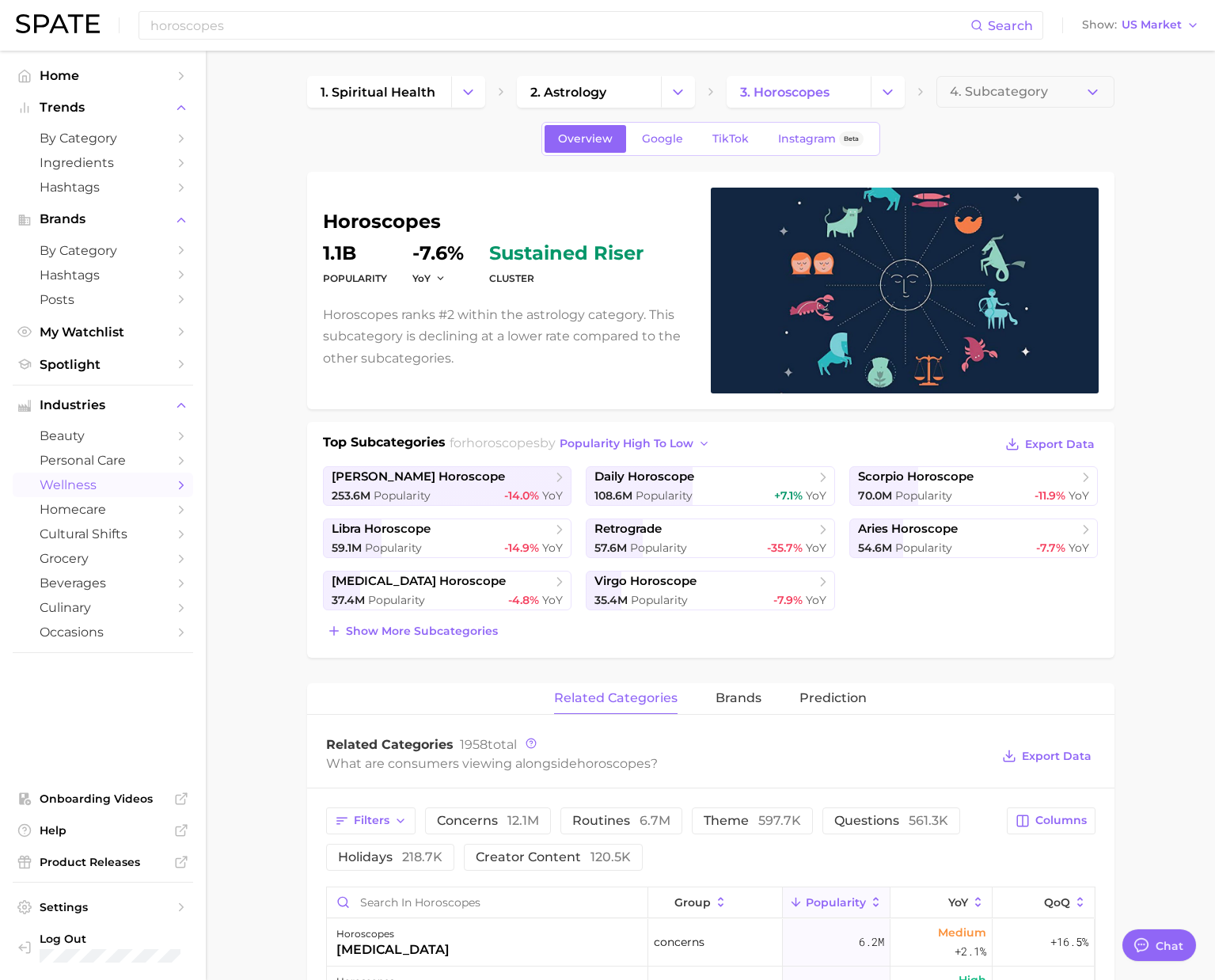
click at [224, 48] on div "horoscopes Search Show US Market" at bounding box center [607, 25] width 1183 height 51
paste input "zodiac sign"
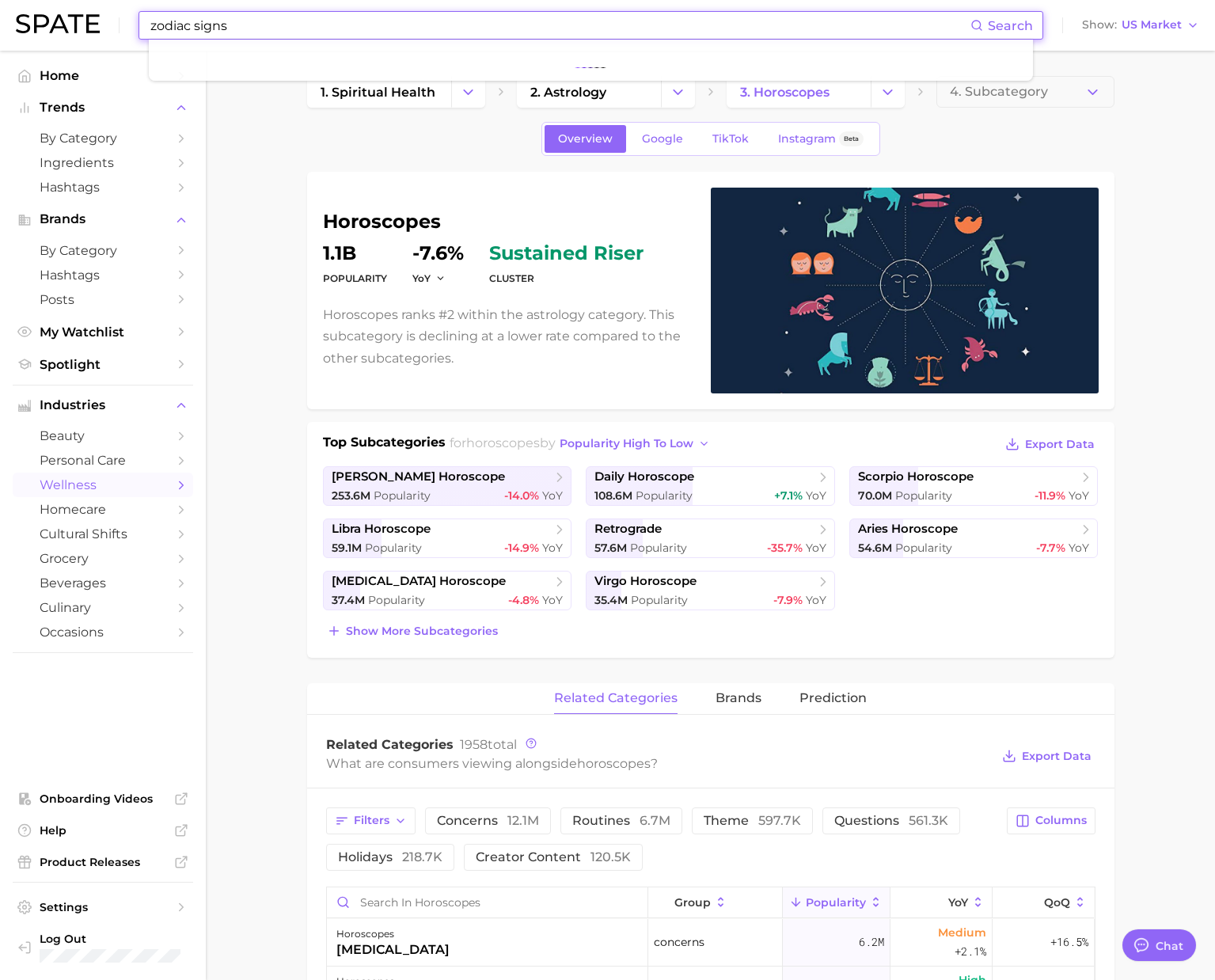
drag, startPoint x: 238, startPoint y: 29, endPoint x: 62, endPoint y: 18, distance: 176.3
click at [62, 18] on div "zodiac signs Search Show US Market" at bounding box center [607, 25] width 1183 height 51
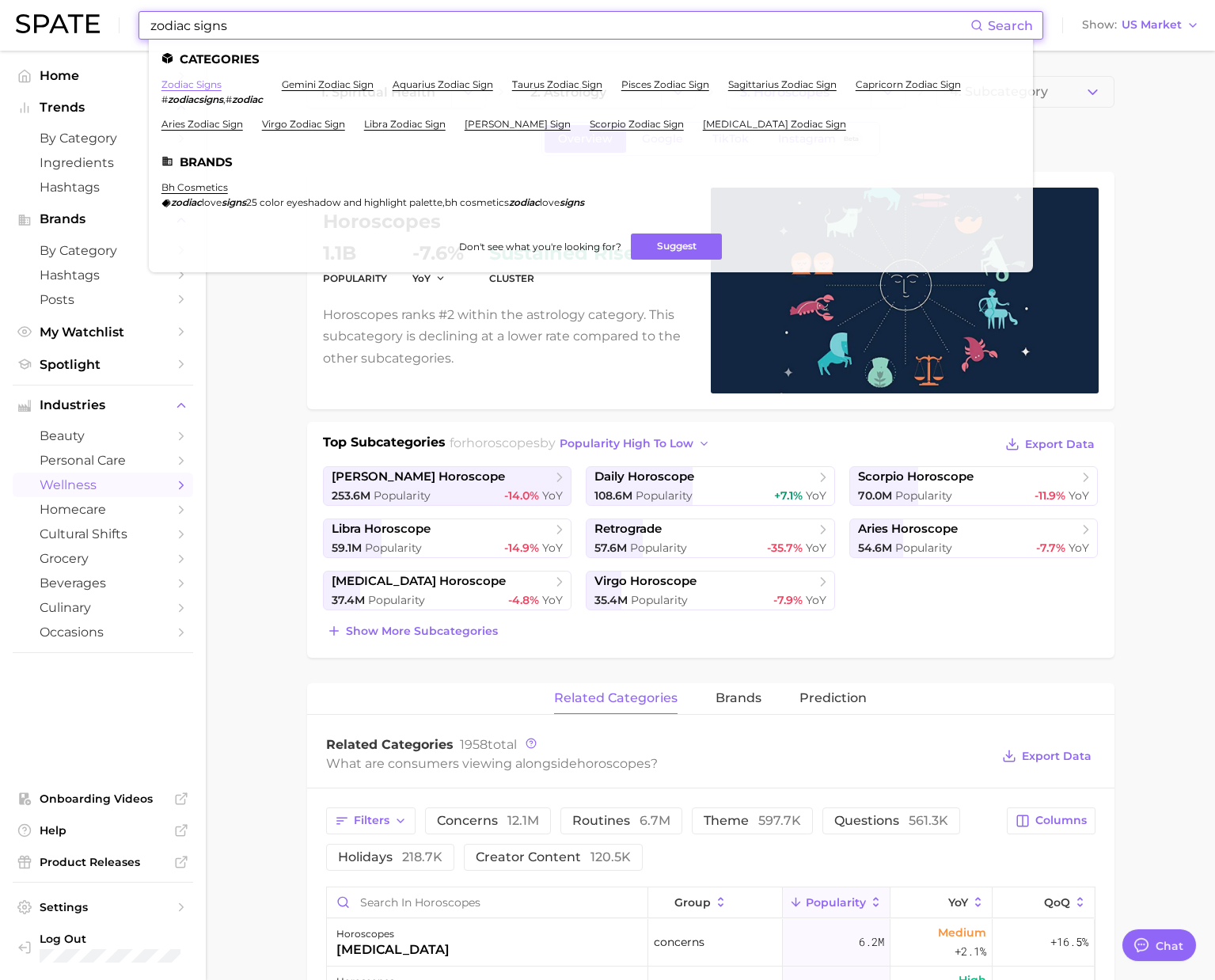
type input "zodiac signs"
click at [192, 87] on link "zodiac signs" at bounding box center [192, 84] width 60 height 12
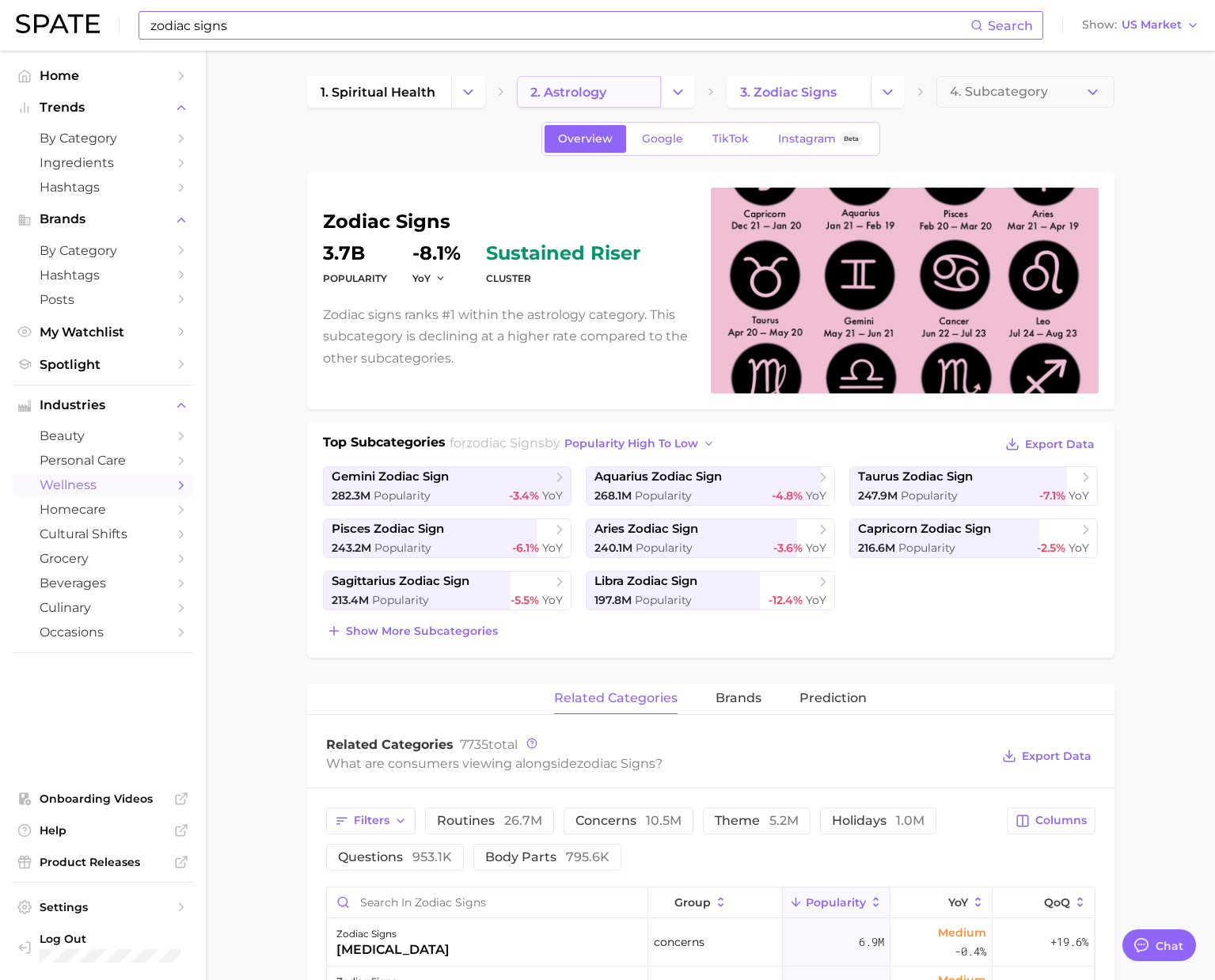
click at [612, 97] on link "2. astrology" at bounding box center [589, 91] width 144 height 32
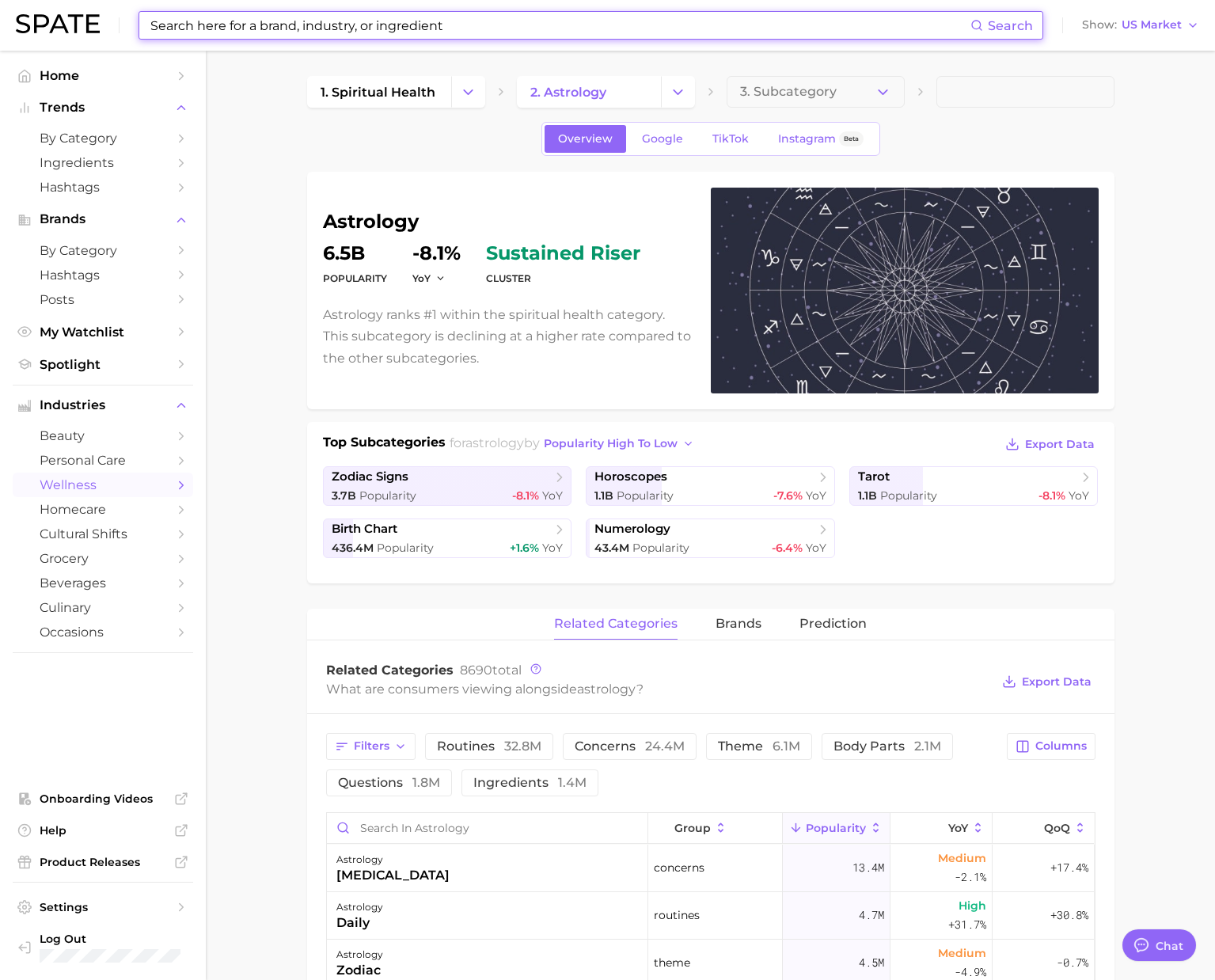
click at [294, 33] on input at bounding box center [559, 25] width 821 height 27
paste input "[MEDICAL_DATA] pills"
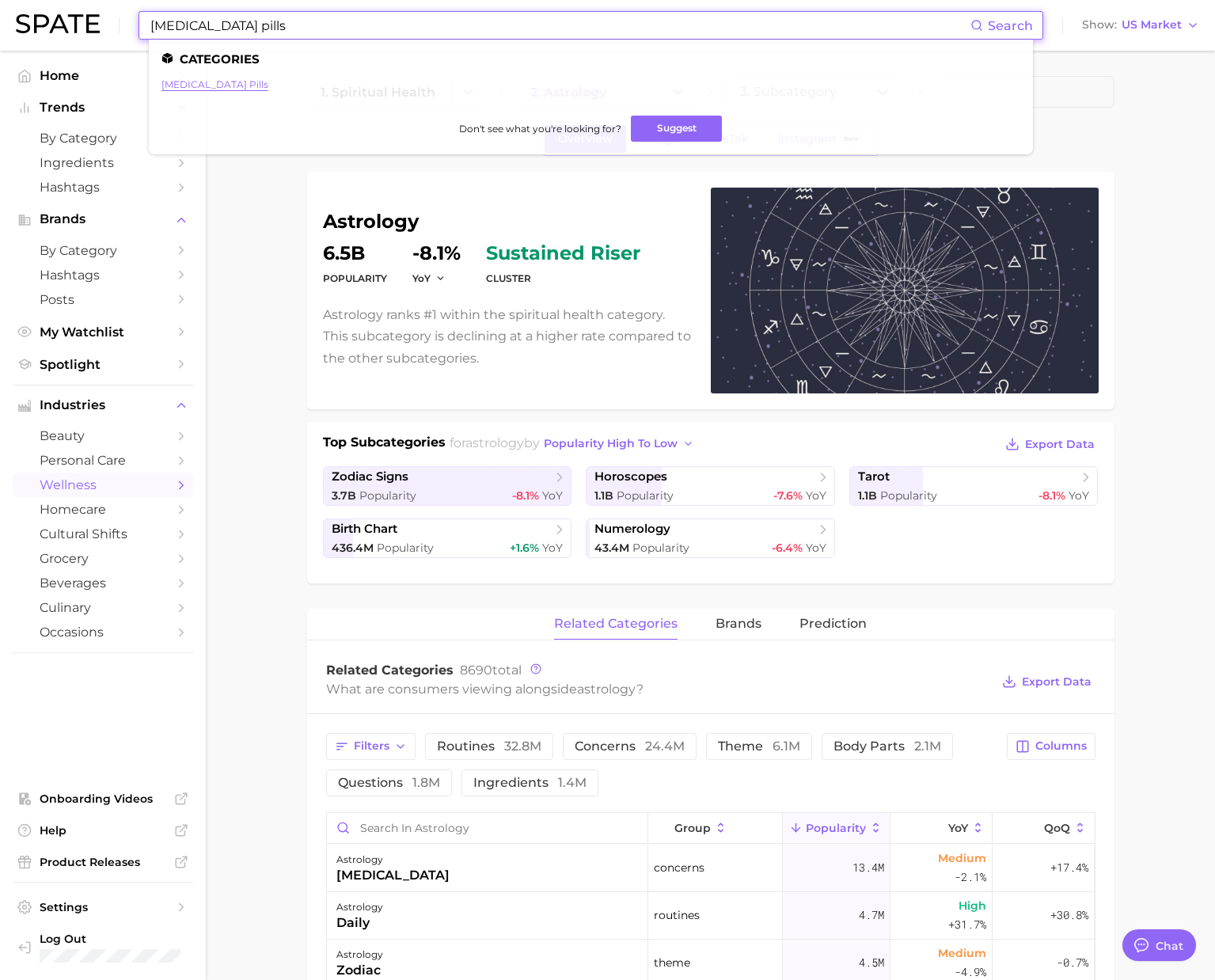
type input "[MEDICAL_DATA] pills"
click at [224, 86] on link "[MEDICAL_DATA] pills" at bounding box center [215, 84] width 107 height 12
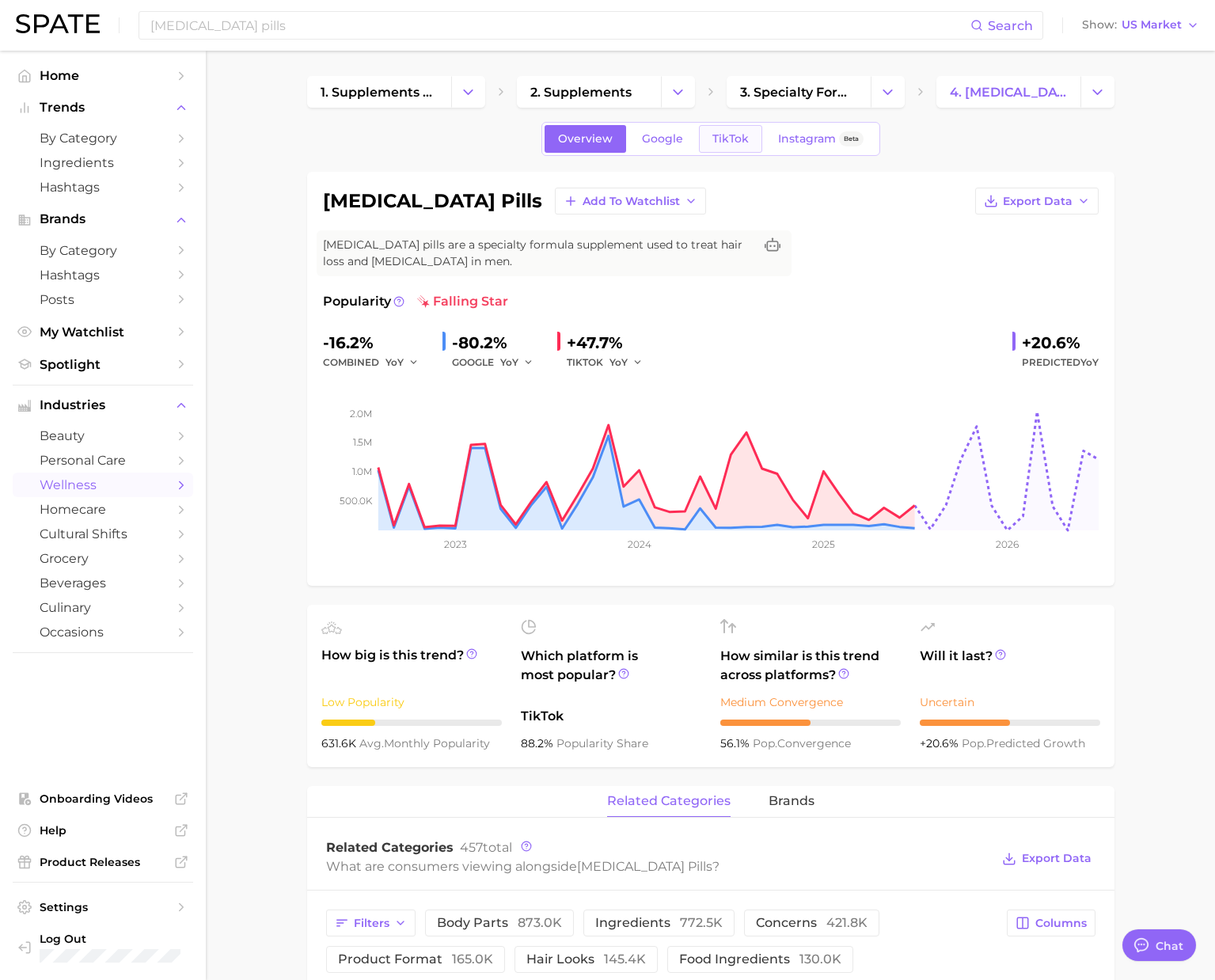
click at [730, 147] on link "TikTok" at bounding box center [731, 139] width 64 height 28
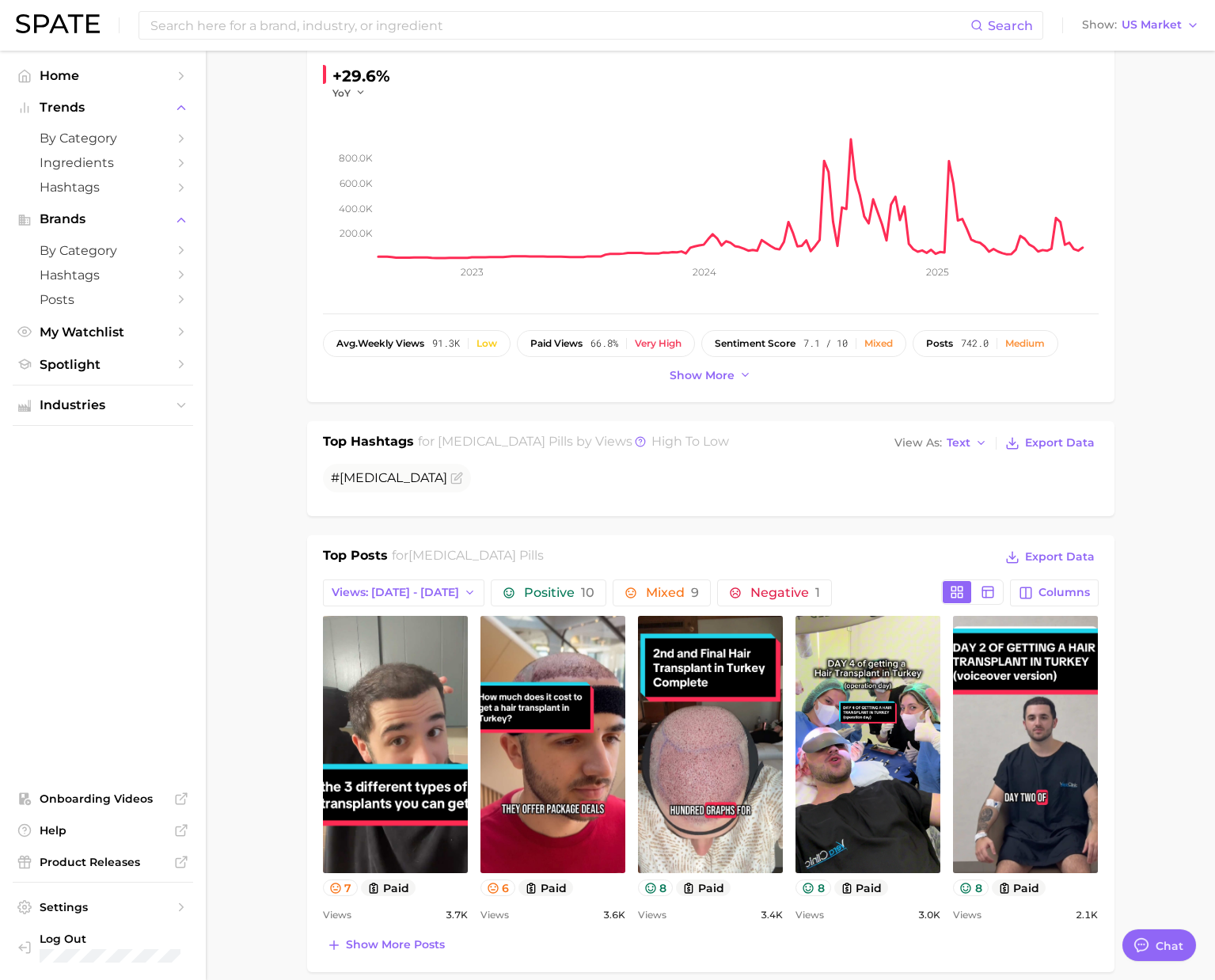
scroll to position [418, 0]
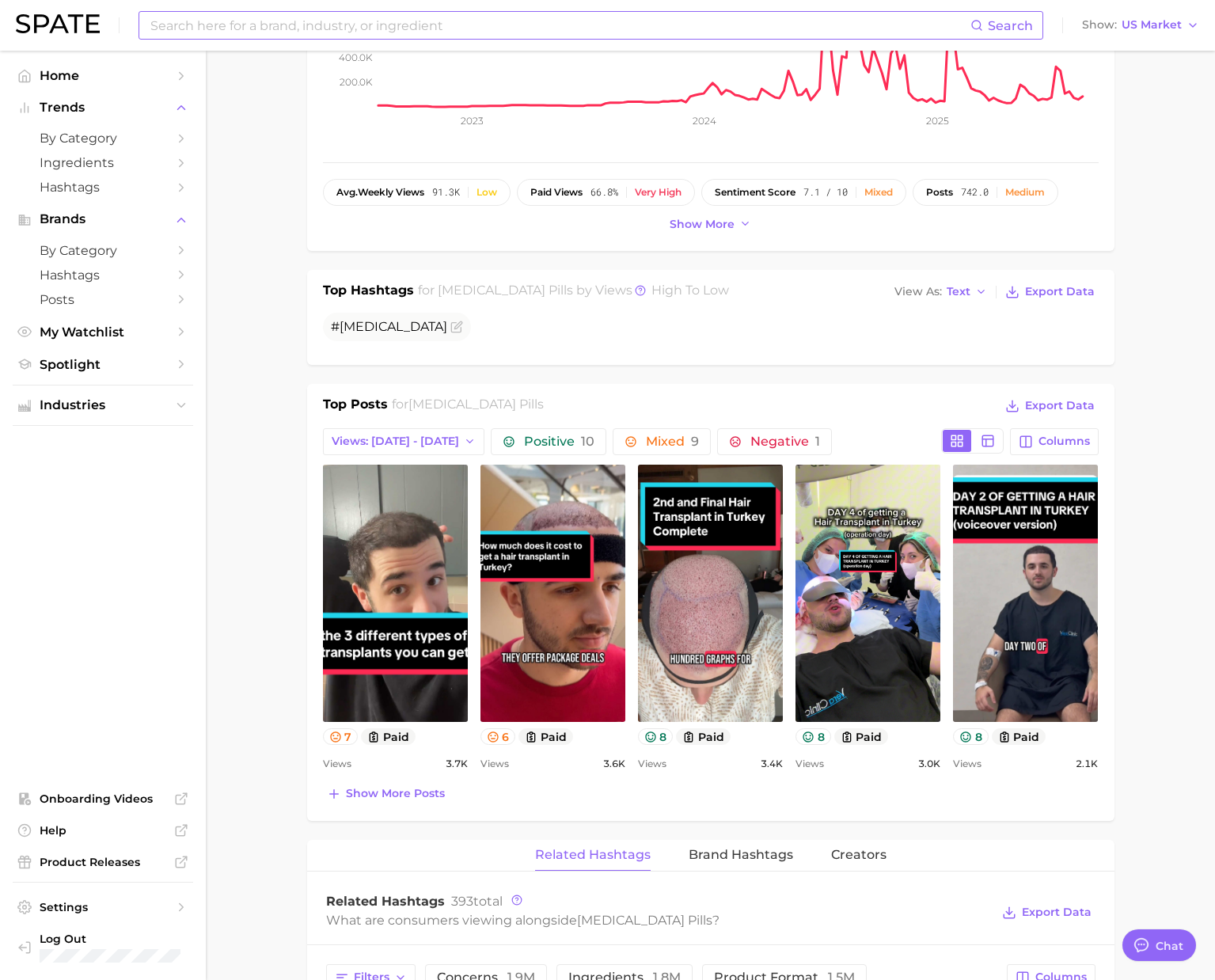
click at [261, 33] on input at bounding box center [559, 25] width 821 height 27
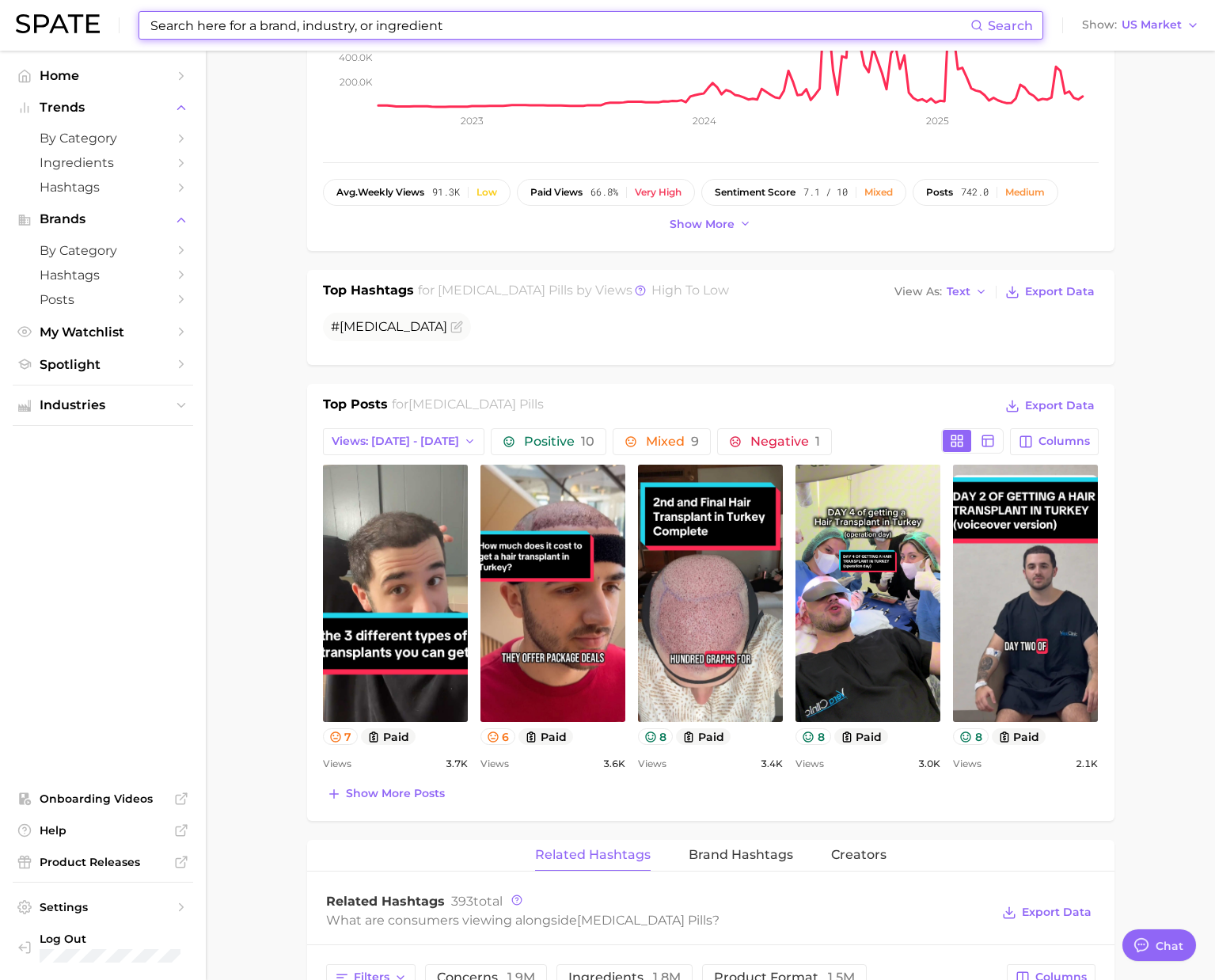
click at [318, 20] on input at bounding box center [559, 25] width 821 height 27
paste input "probiotic coffee"
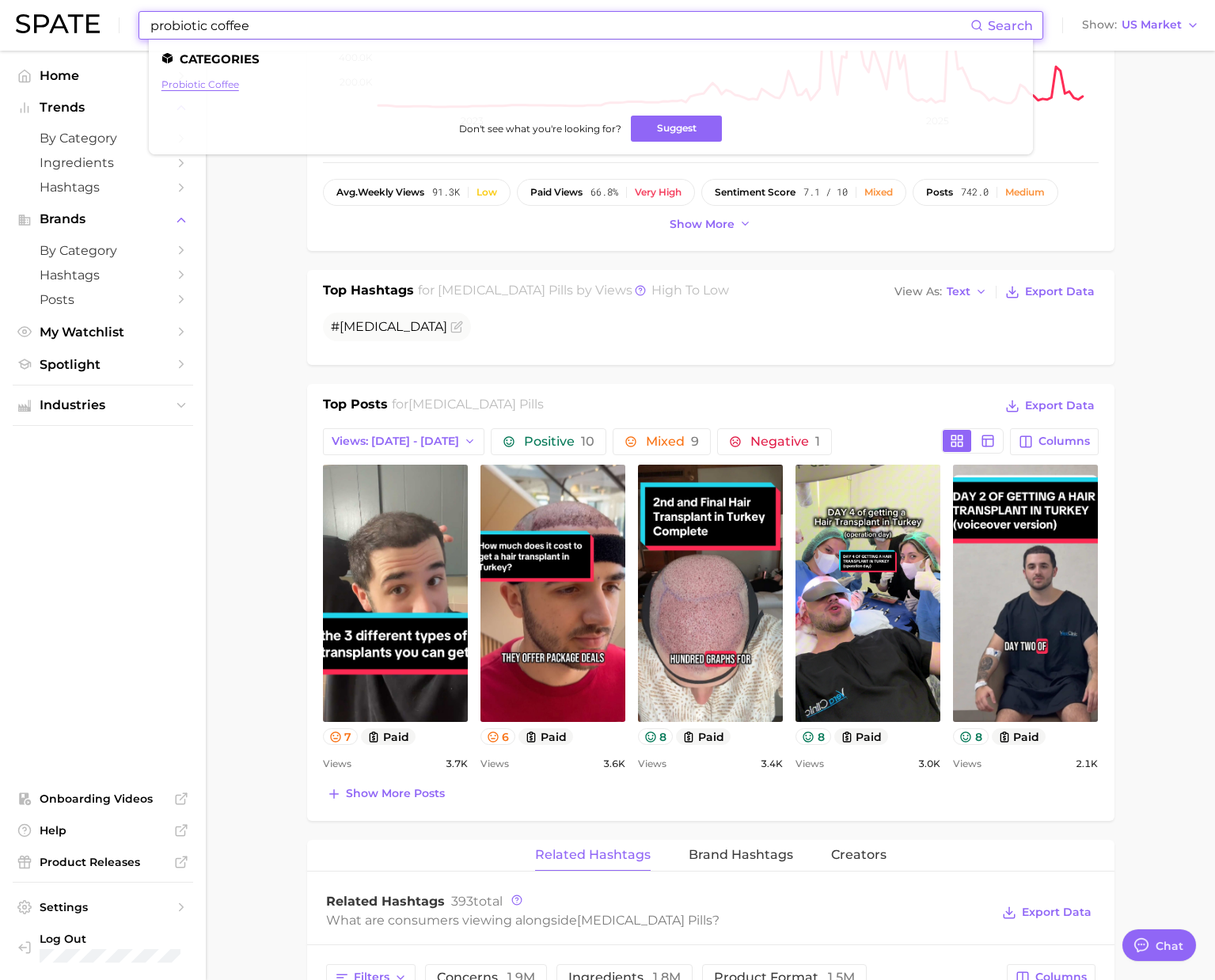
click at [189, 81] on link "probiotic coffee" at bounding box center [200, 84] width 78 height 12
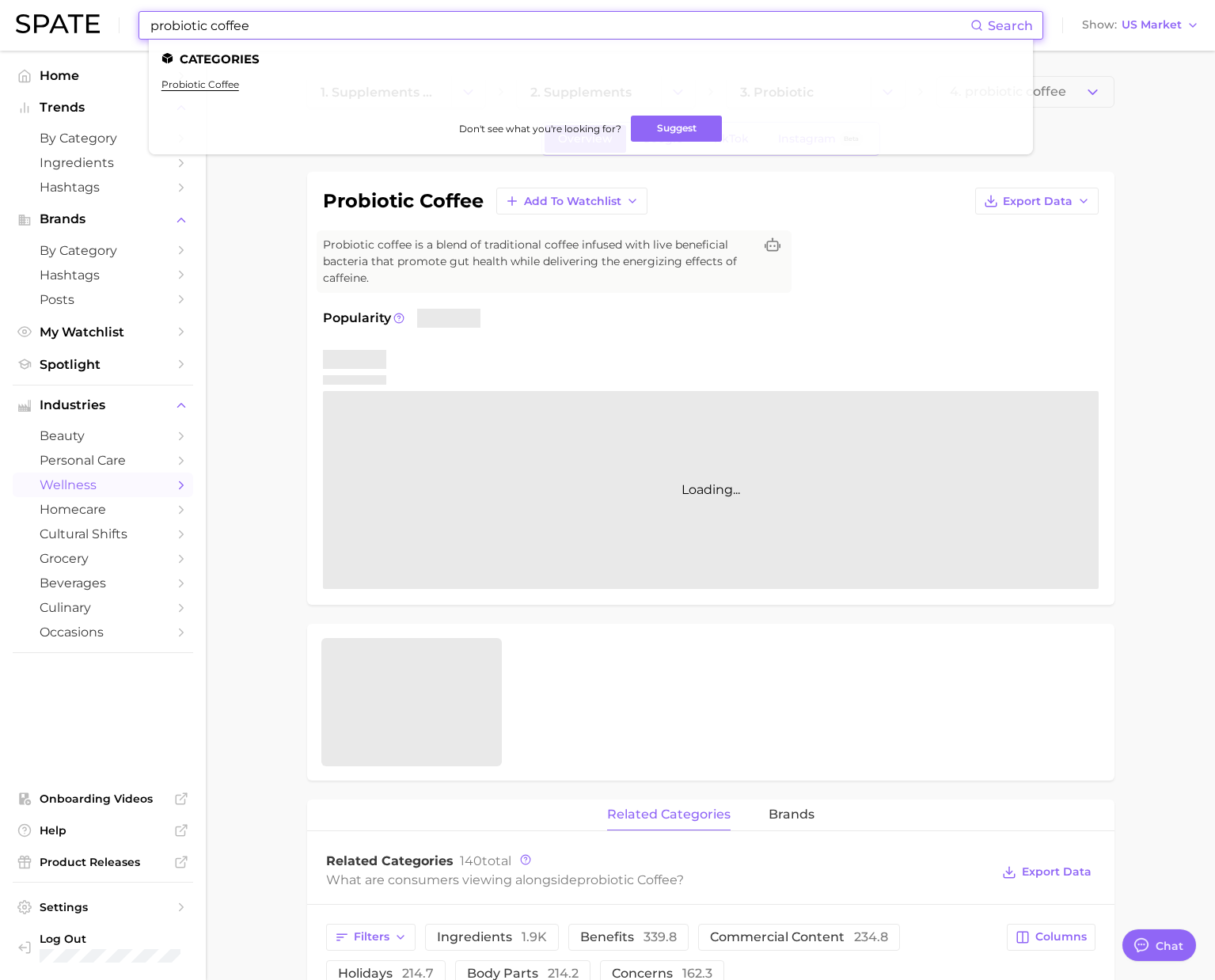
drag, startPoint x: 303, startPoint y: 32, endPoint x: 91, endPoint y: 15, distance: 212.7
click at [91, 15] on div "probiotic coffee Search Categories probiotic coffee Don't see what you're looki…" at bounding box center [607, 25] width 1183 height 51
paste input "sparkling protein water"
type input "sparkling protein water"
click at [253, 81] on link "sparkling protein water" at bounding box center [218, 84] width 113 height 12
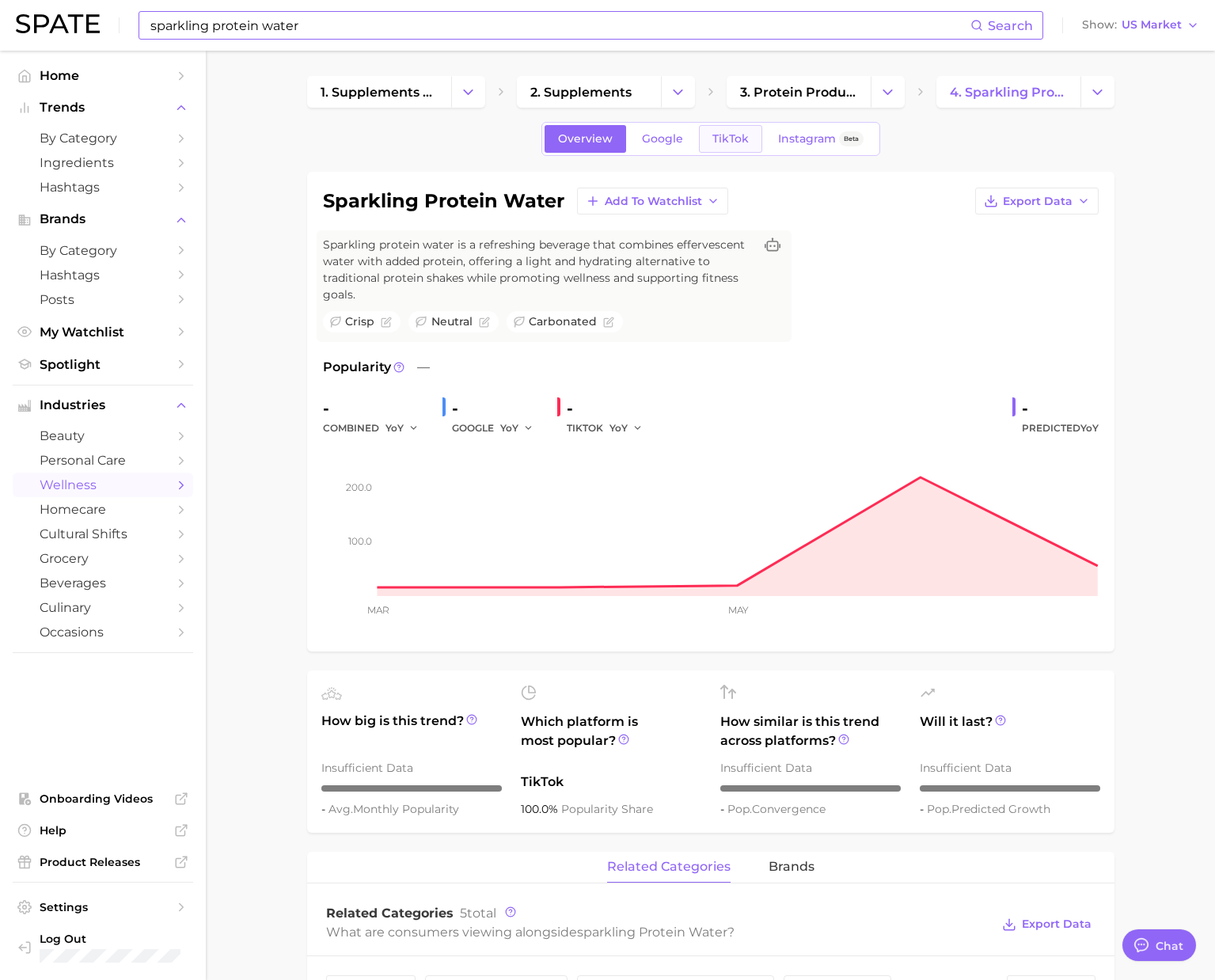
click at [729, 143] on span "TikTok" at bounding box center [731, 139] width 37 height 13
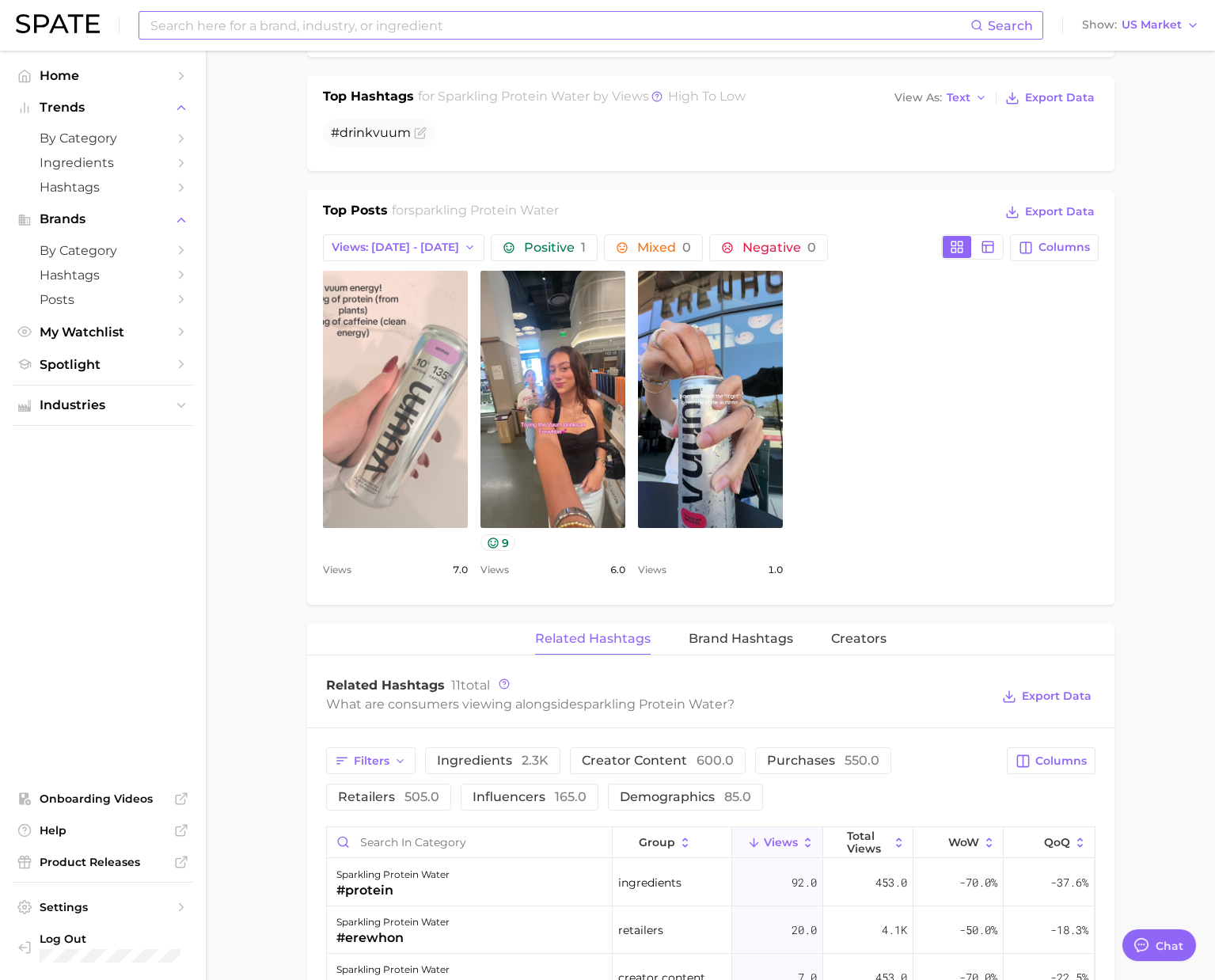
scroll to position [679, 0]
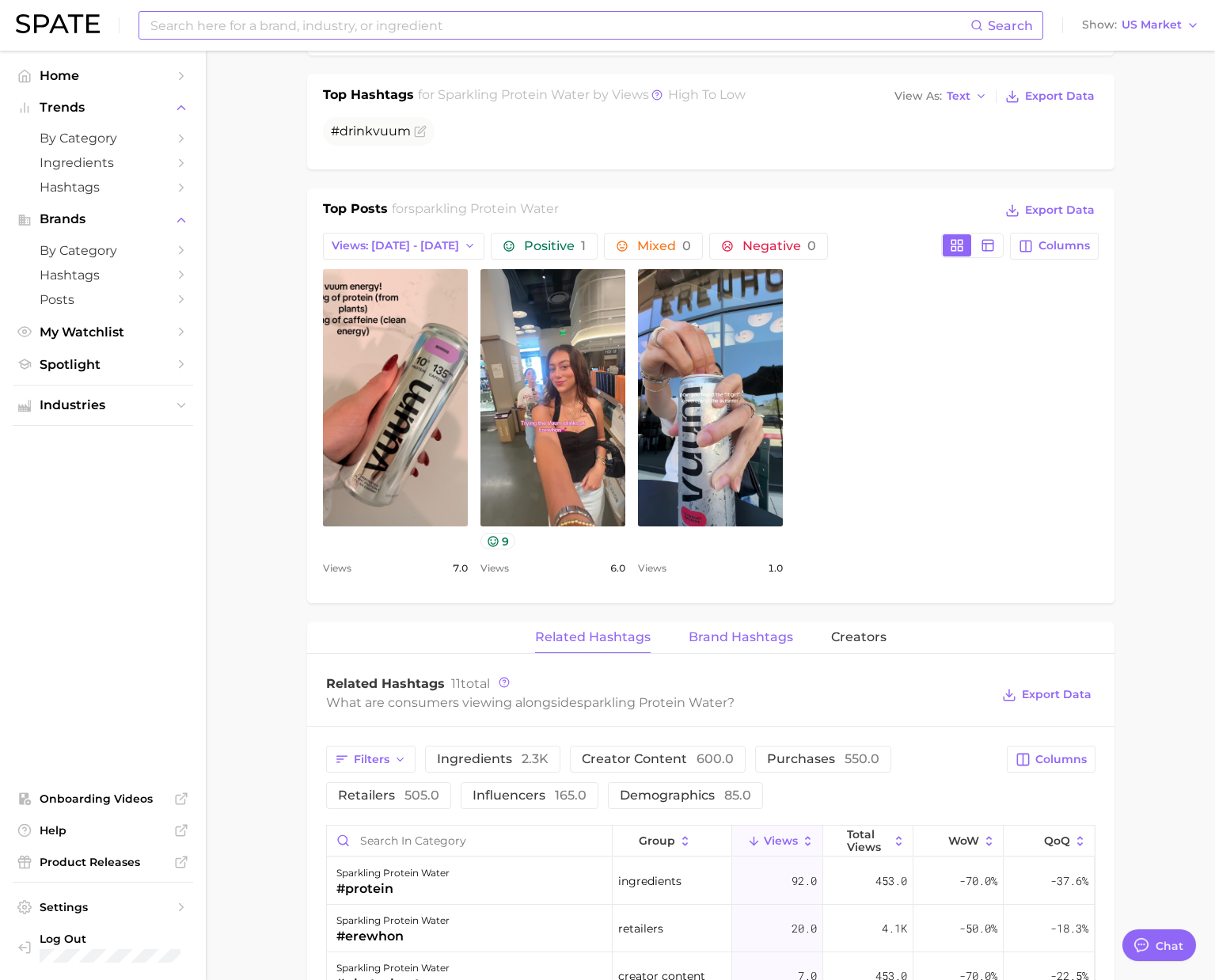
click at [722, 641] on span "Brand Hashtags" at bounding box center [741, 637] width 105 height 14
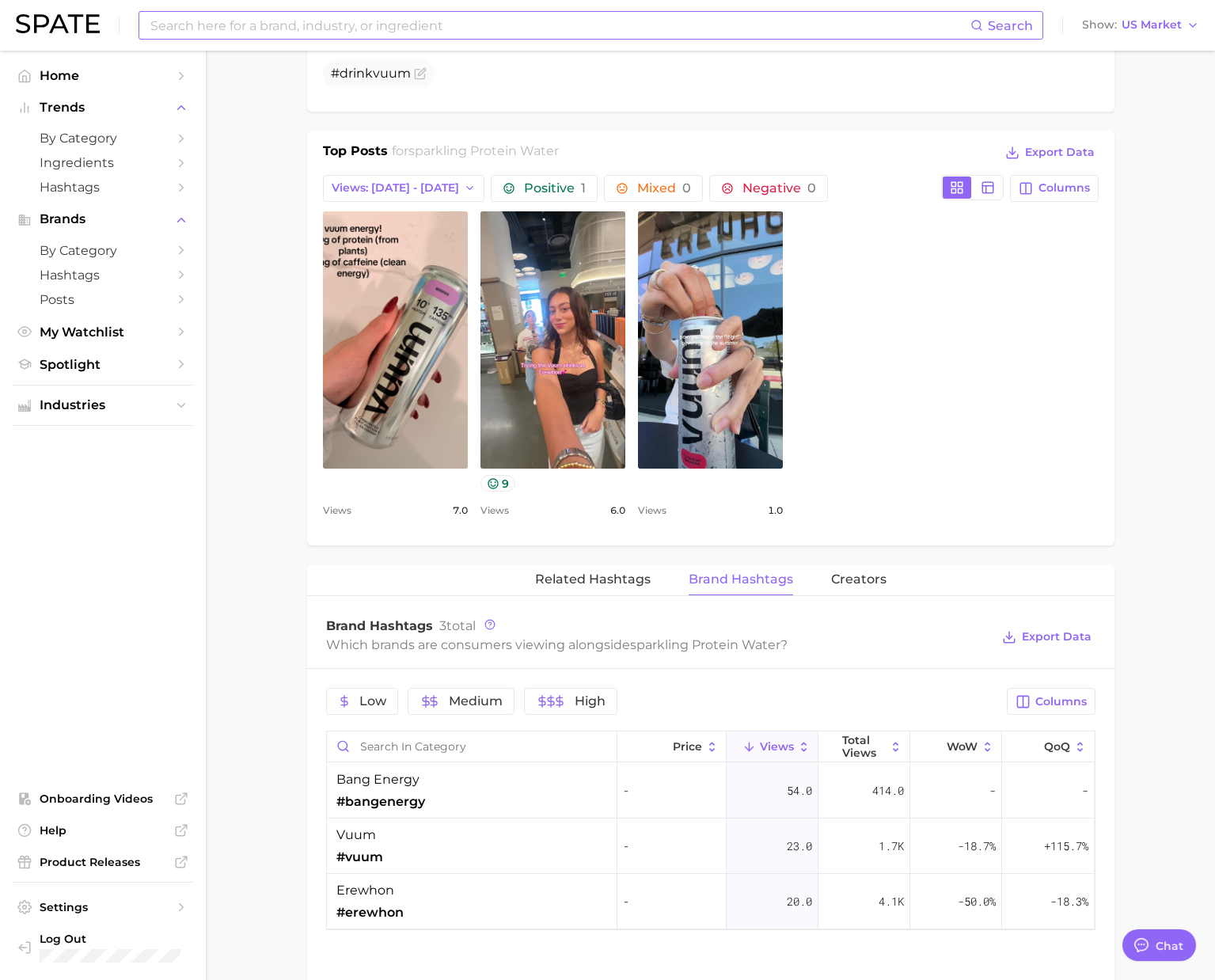
scroll to position [787, 0]
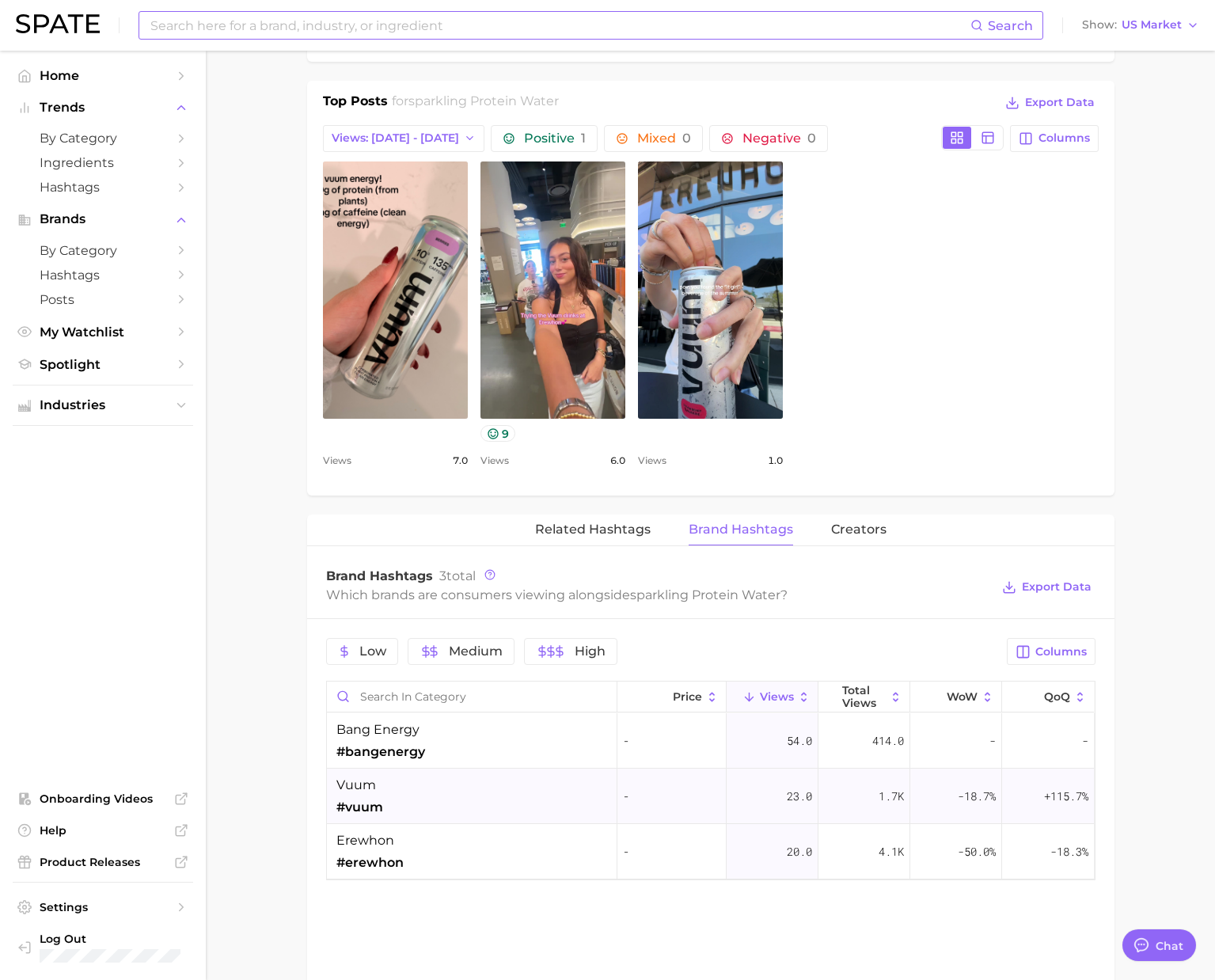
click at [394, 800] on div "[DEMOGRAPHIC_DATA] #vuum" at bounding box center [472, 796] width 291 height 56
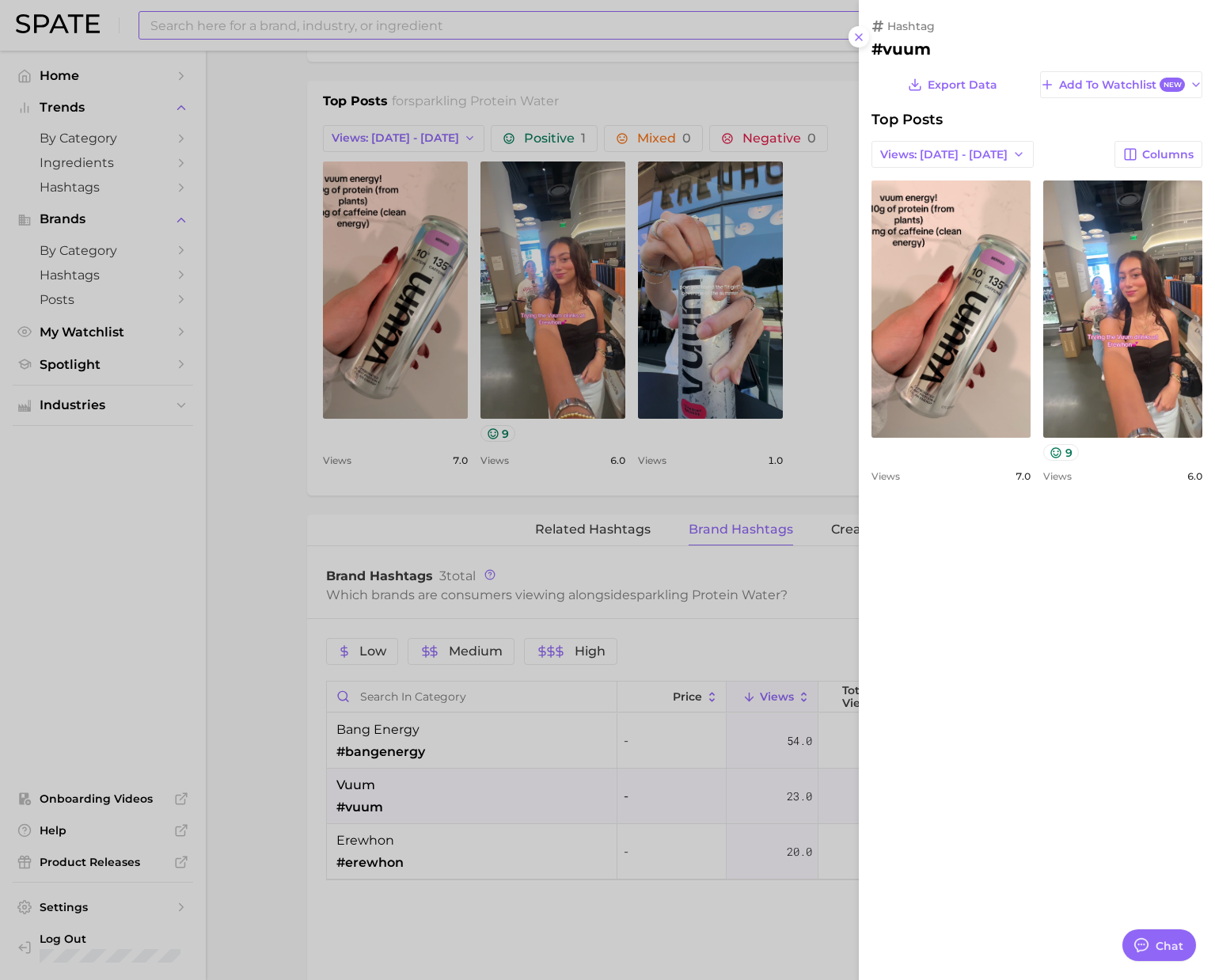
scroll to position [0, 0]
click at [239, 21] on div at bounding box center [608, 490] width 1215 height 980
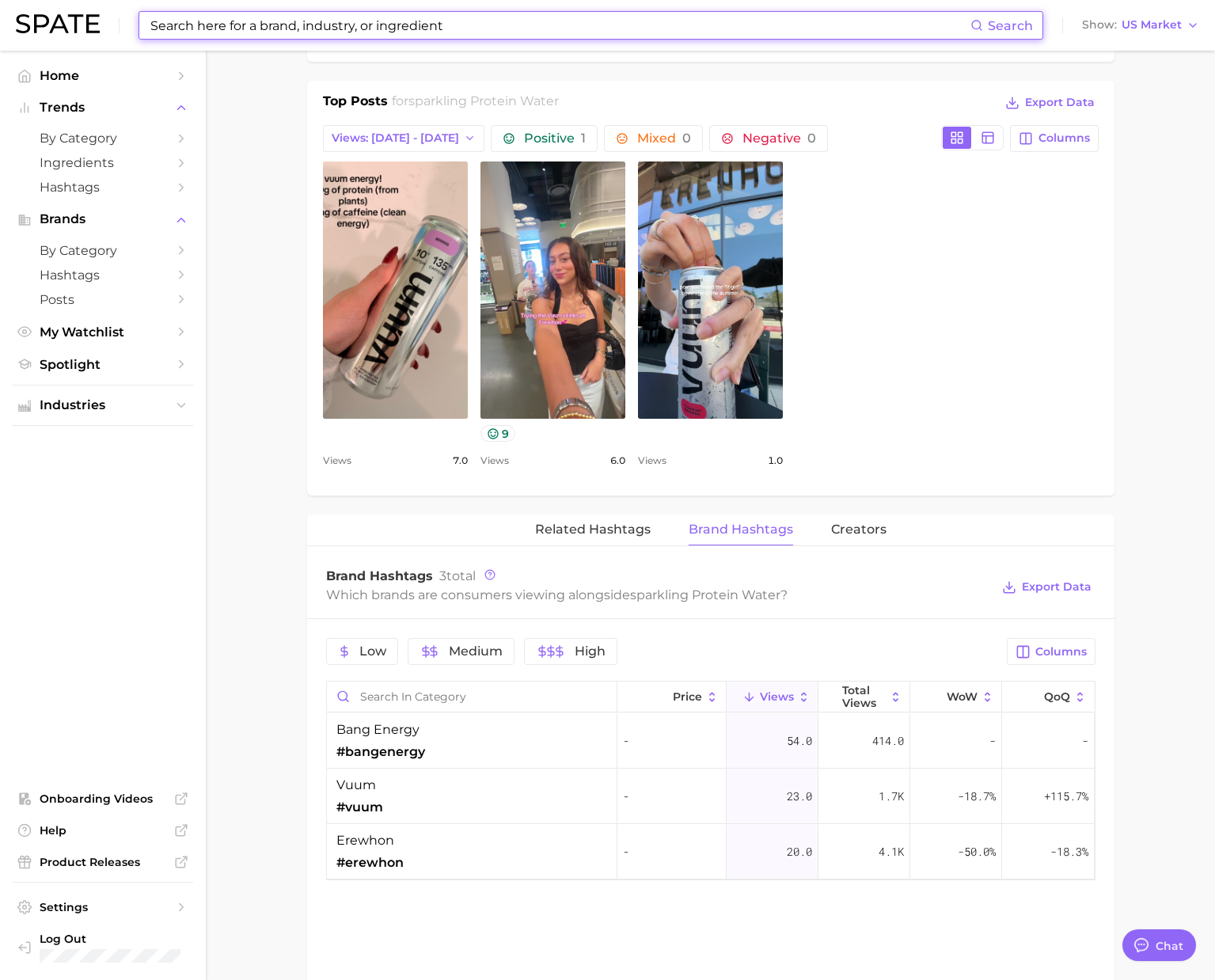
click at [238, 26] on input at bounding box center [559, 25] width 821 height 27
paste input "#liposomal"
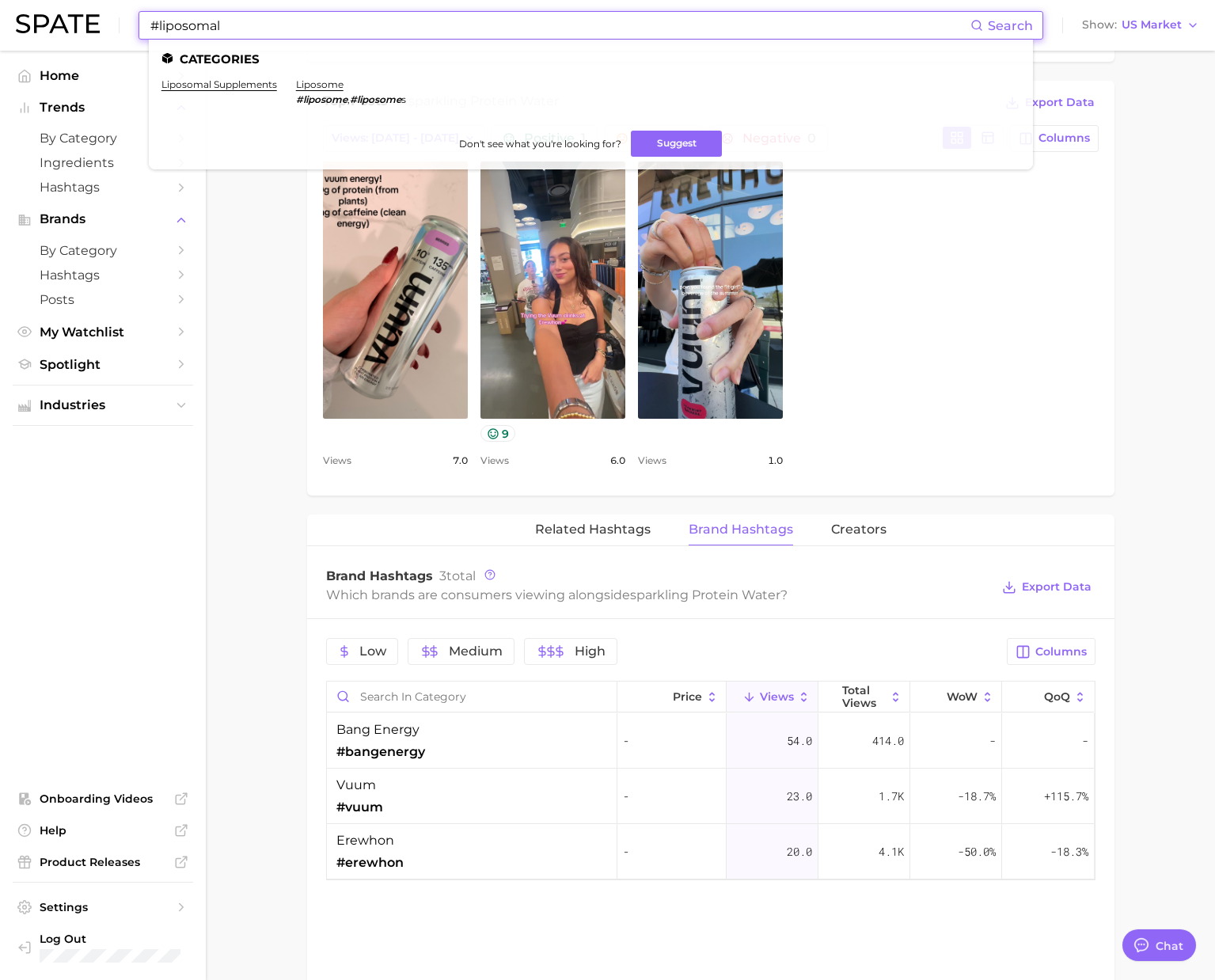
drag, startPoint x: 233, startPoint y: 21, endPoint x: 1, endPoint y: 16, distance: 232.1
paste input "vitamin concentrated serum"
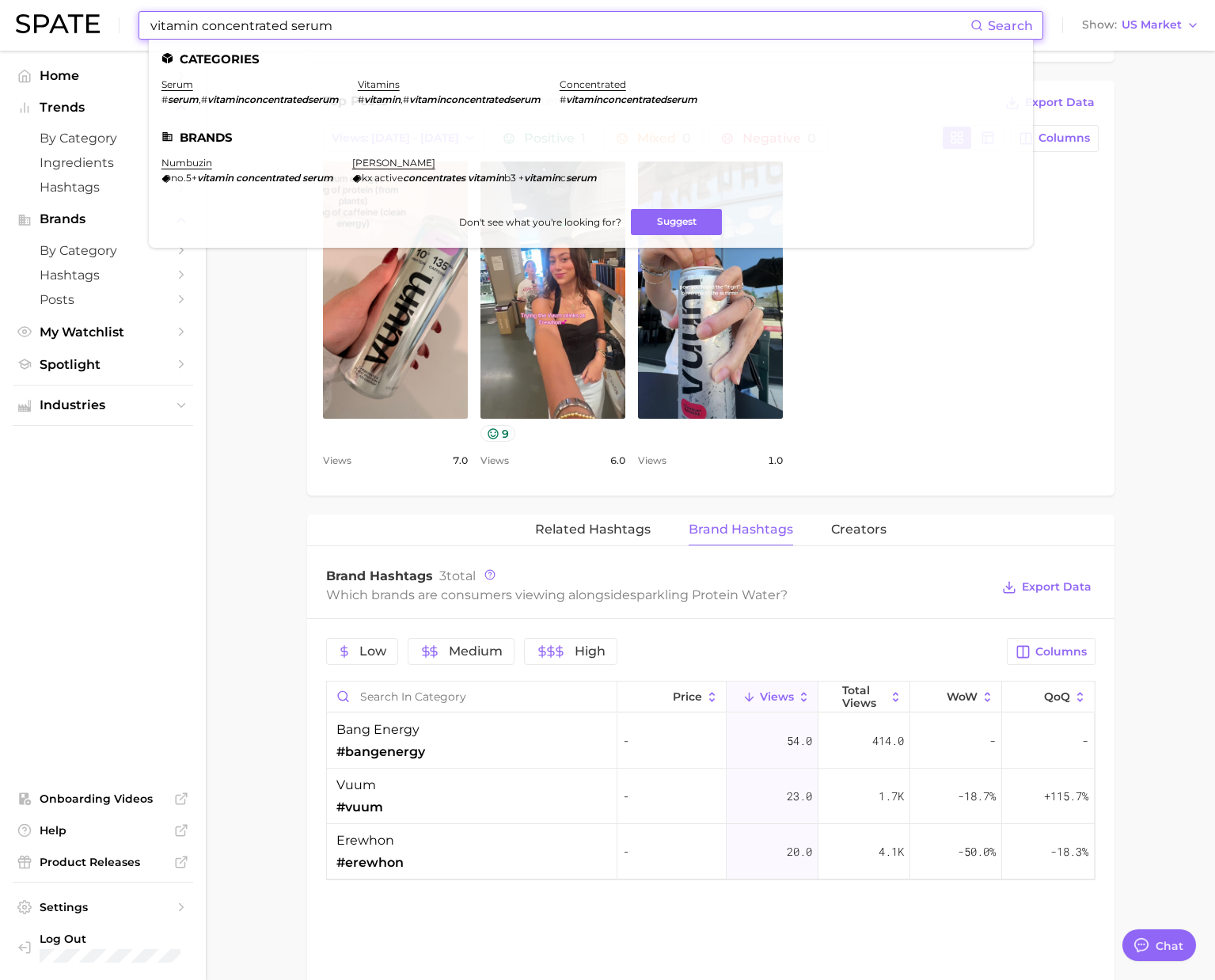
drag, startPoint x: 198, startPoint y: 24, endPoint x: 483, endPoint y: 33, distance: 285.1
click at [483, 33] on input "vitamin concentrated serum" at bounding box center [559, 25] width 821 height 27
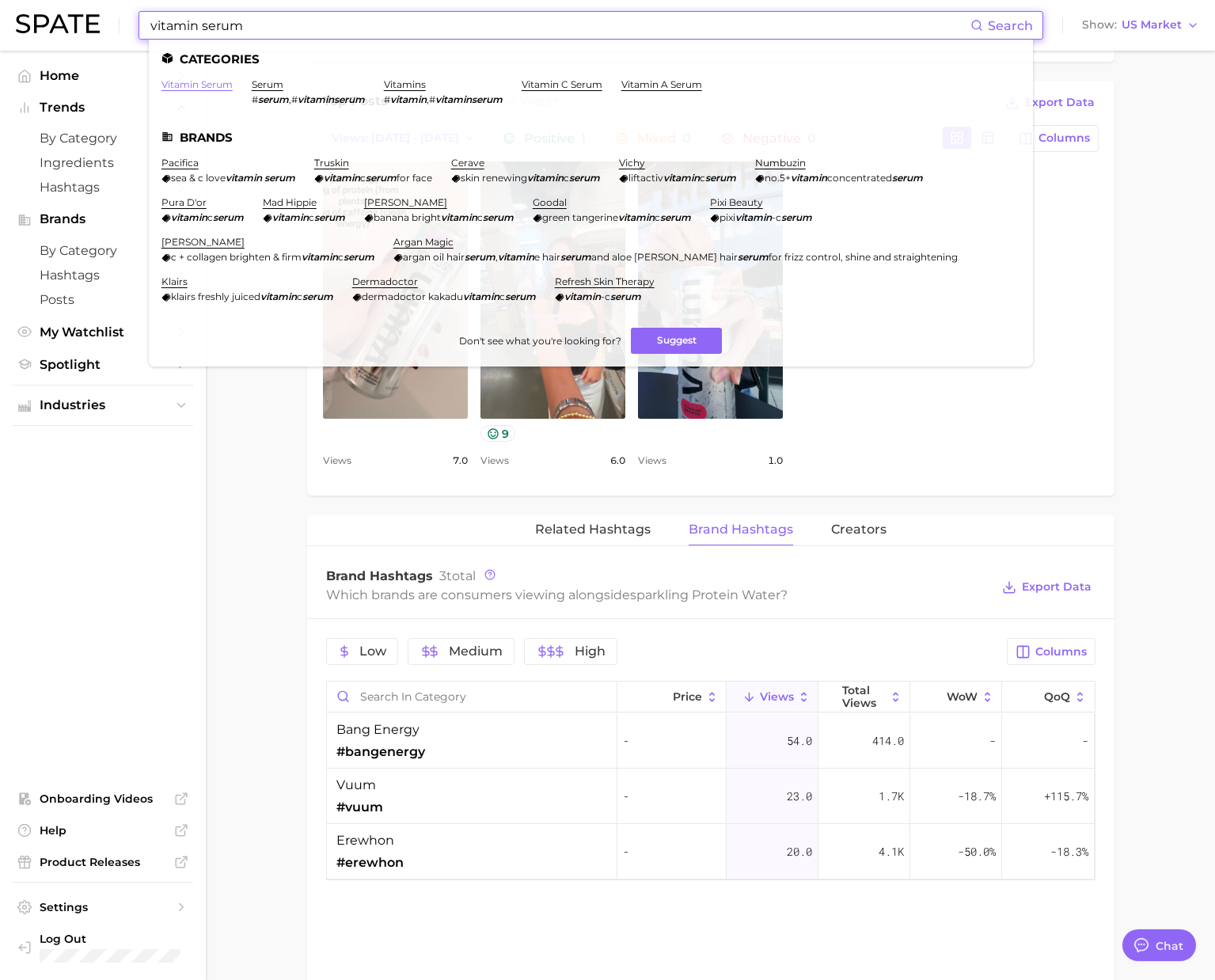
click at [211, 87] on link "vitamin serum" at bounding box center [197, 84] width 71 height 12
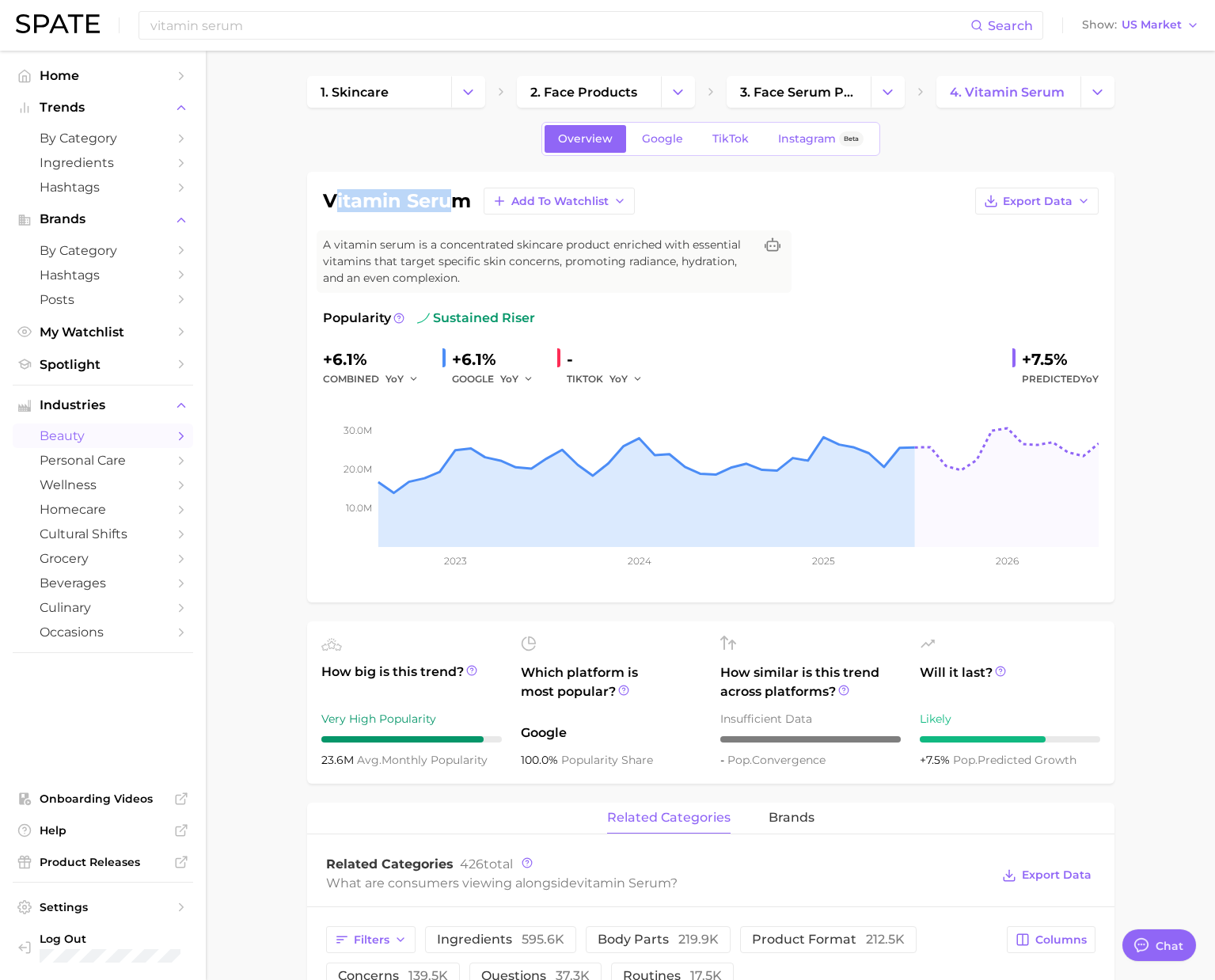
drag, startPoint x: 331, startPoint y: 201, endPoint x: 461, endPoint y: 201, distance: 130.0
click at [453, 200] on h1 "vitamin serum" at bounding box center [397, 201] width 148 height 19
drag, startPoint x: 472, startPoint y: 201, endPoint x: 325, endPoint y: 201, distance: 147.0
click at [325, 201] on div "vitamin serum Add to Watchlist Export Data" at bounding box center [711, 201] width 776 height 27
copy h1 "vitamin serum"
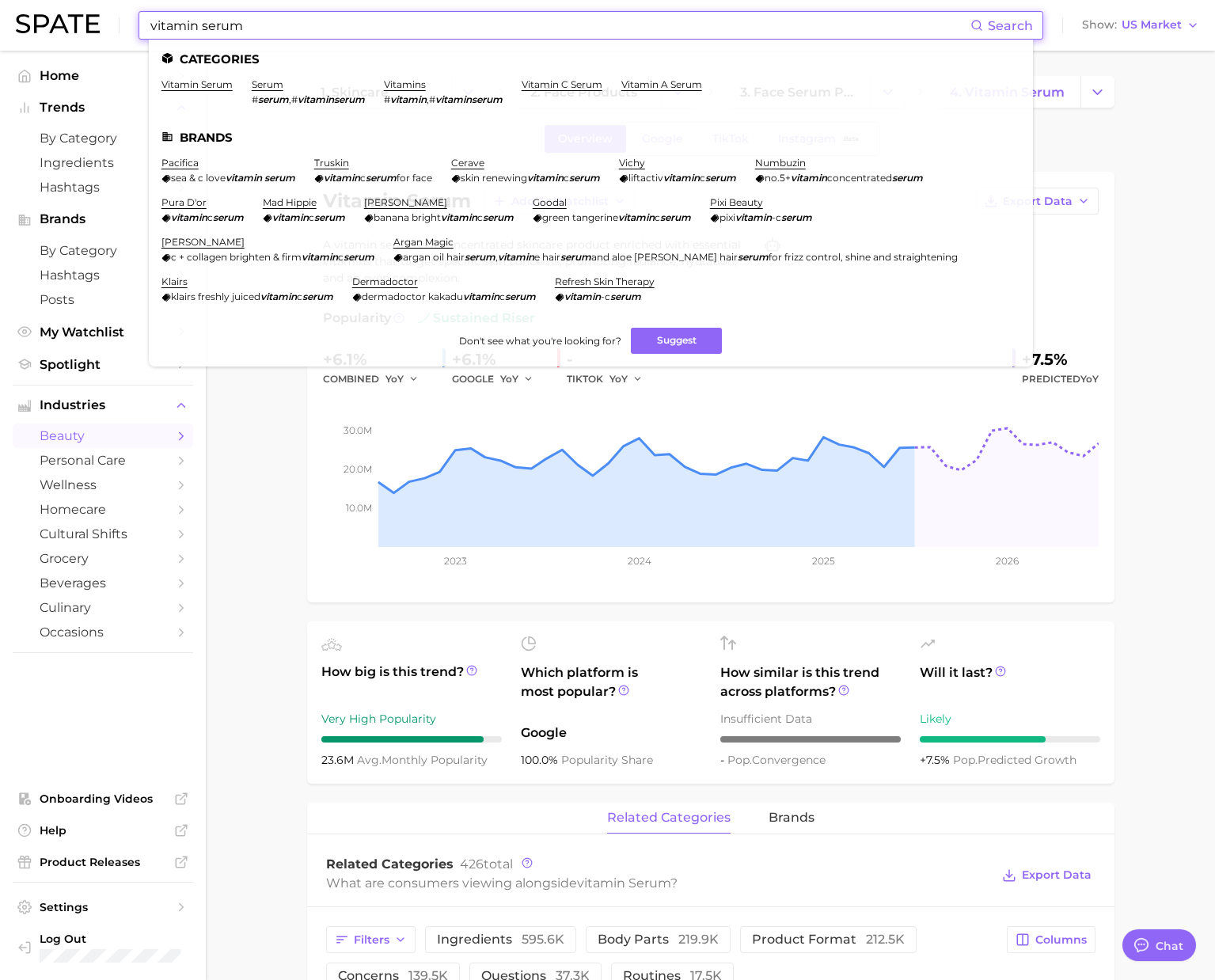
drag, startPoint x: 260, startPoint y: 29, endPoint x: -39, endPoint y: -1, distance: 300.5
click at [0, 0] on html "vitamin serum Search Categories vitamin serum serum # serum , # vitaminserum vi…" at bounding box center [608, 490] width 1215 height 980
paste input "deficiency"
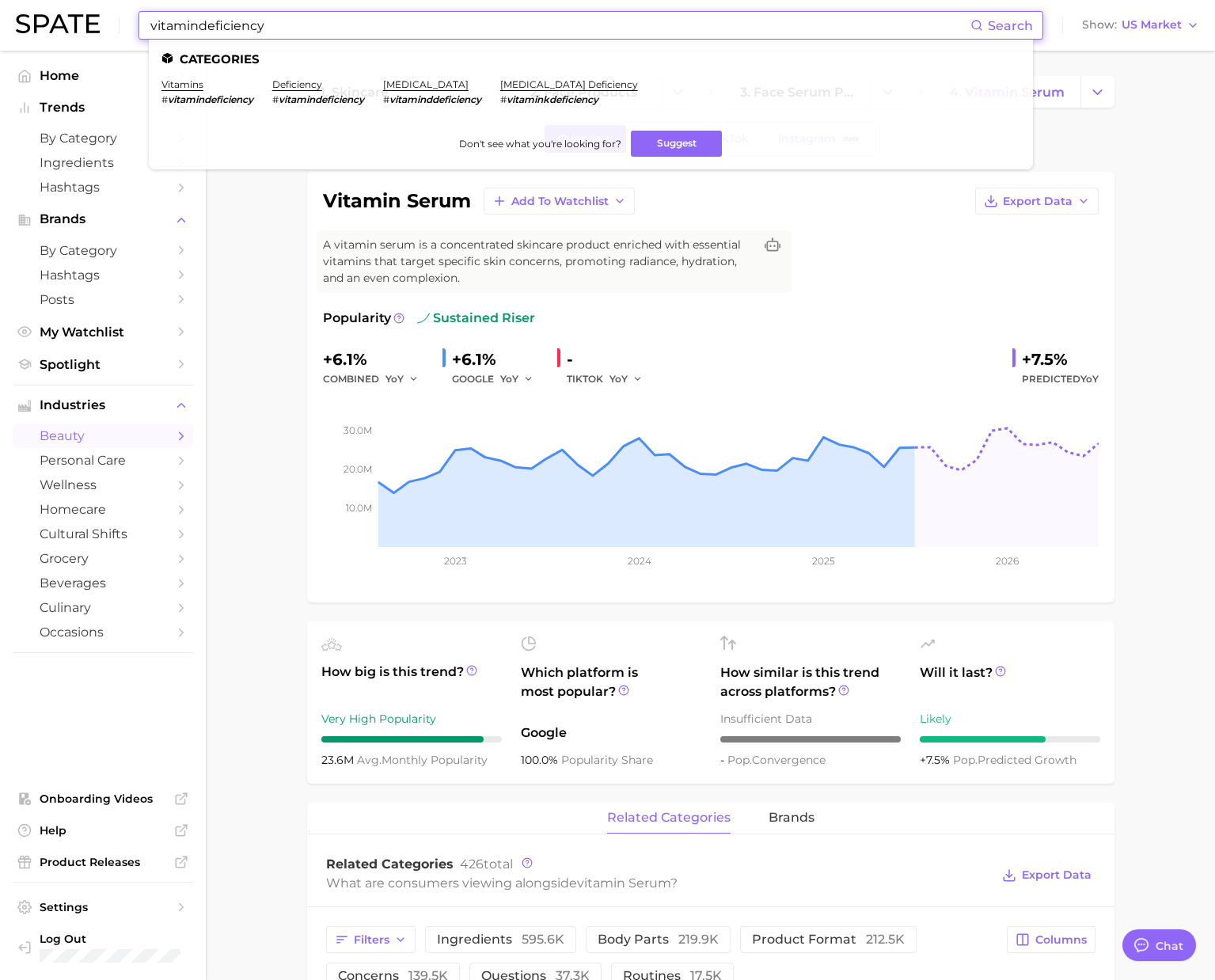
click at [195, 24] on input "vitamindeficiency" at bounding box center [559, 25] width 821 height 27
drag, startPoint x: 273, startPoint y: 27, endPoint x: 55, endPoint y: 18, distance: 218.2
click at [54, 16] on div "[MEDICAL_DATA] Search Categories vitamins # vitamin , # vitamindeficiency defic…" at bounding box center [607, 25] width 1183 height 51
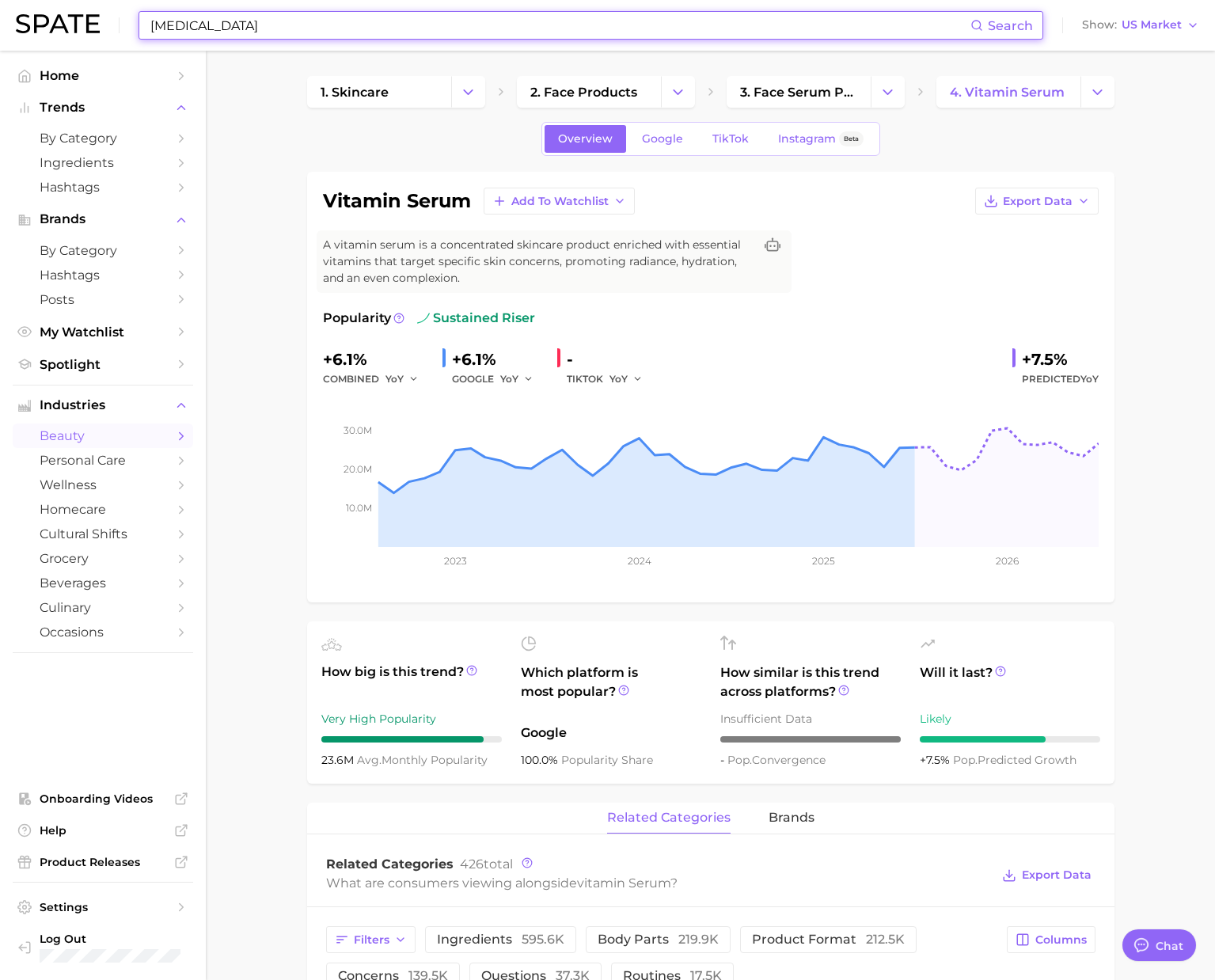
type input "[MEDICAL_DATA]"
